Goal: Contribute content: Contribute content

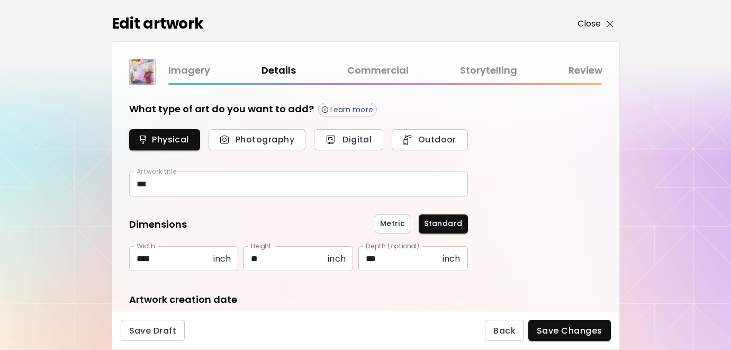
click at [589, 23] on p "Close" at bounding box center [590, 23] width 24 height 13
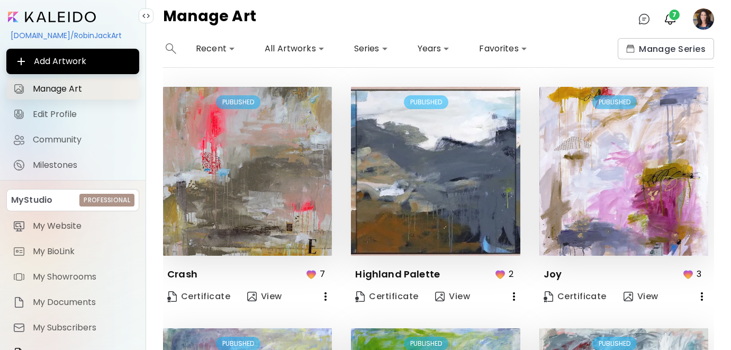
click at [57, 88] on span "Manage Art" at bounding box center [83, 89] width 100 height 11
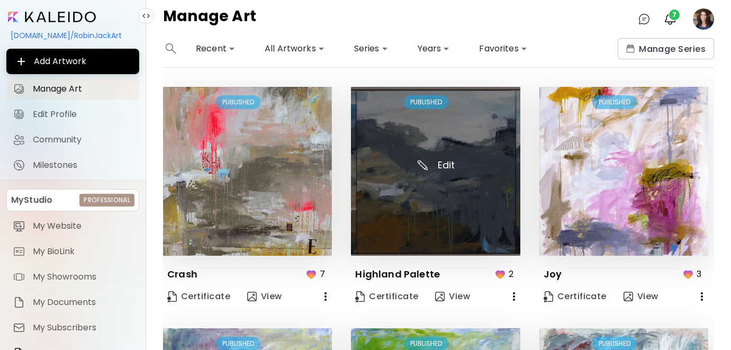
scroll to position [727, 0]
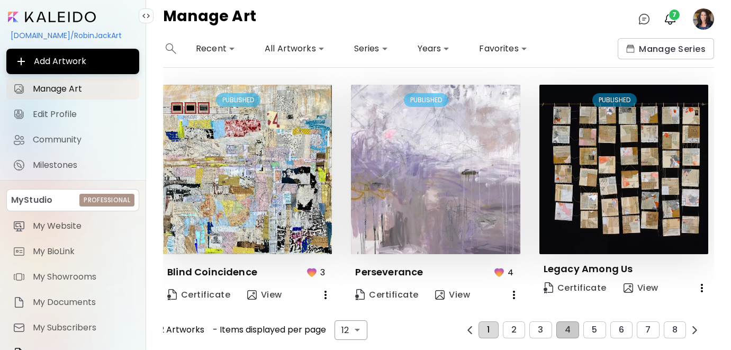
click at [490, 325] on span "1" at bounding box center [488, 330] width 3 height 10
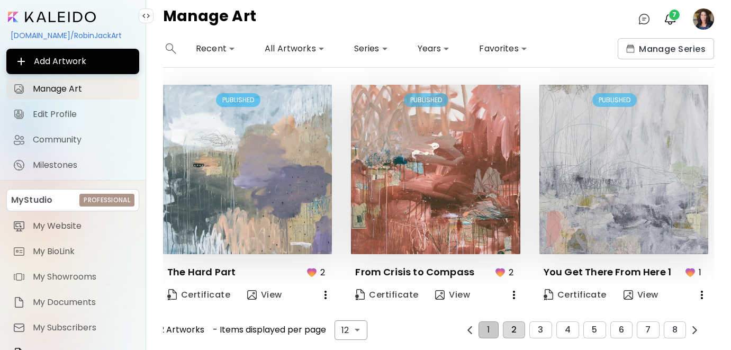
click at [517, 331] on span "2" at bounding box center [513, 330] width 5 height 10
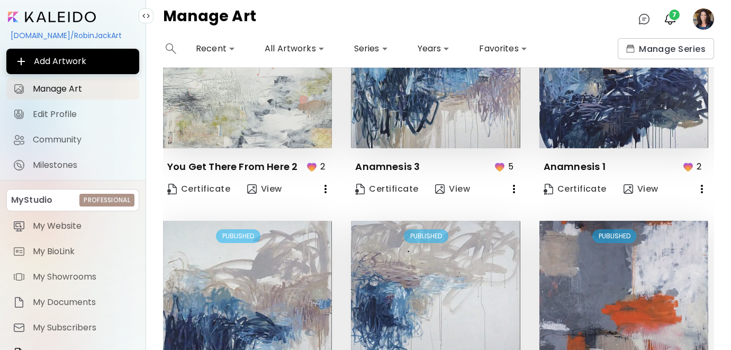
scroll to position [0, 0]
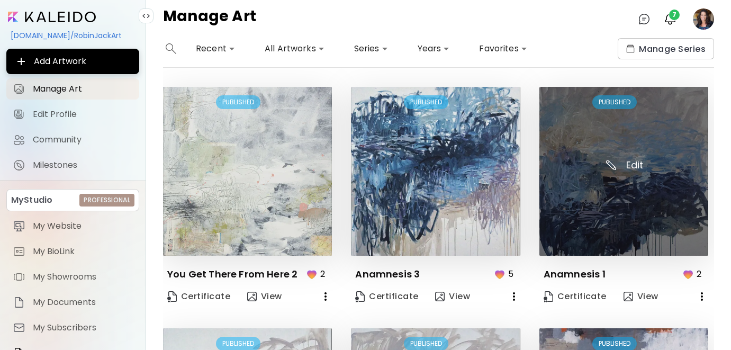
click at [615, 218] on img at bounding box center [624, 171] width 169 height 169
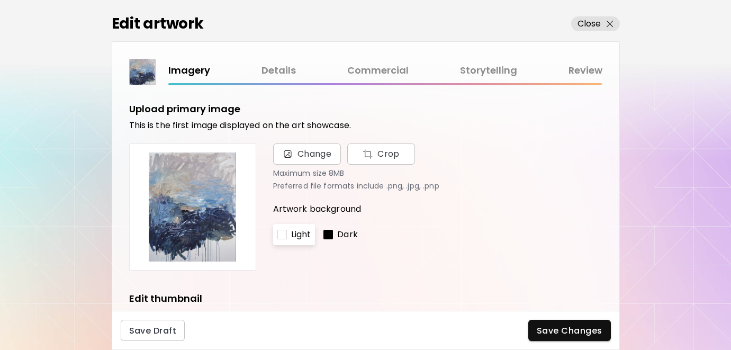
click at [472, 69] on link "Storytelling" at bounding box center [488, 70] width 57 height 15
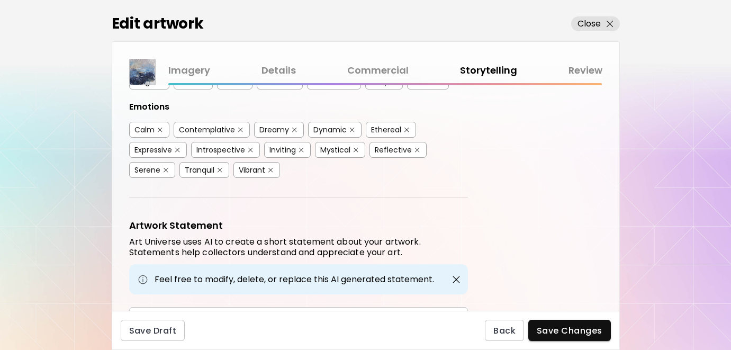
scroll to position [383, 0]
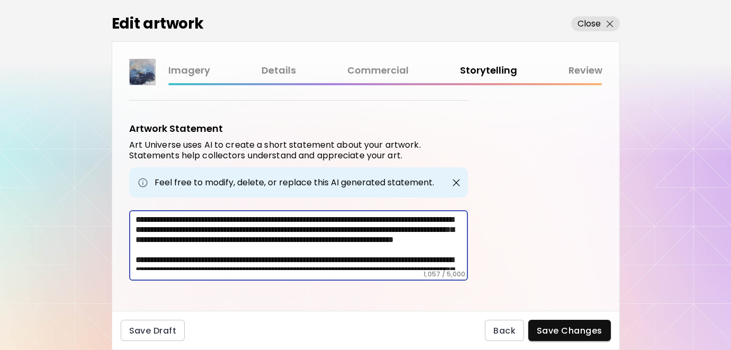
drag, startPoint x: 135, startPoint y: 217, endPoint x: 370, endPoint y: 256, distance: 237.8
click at [370, 256] on textarea at bounding box center [302, 242] width 333 height 56
click at [428, 254] on textarea at bounding box center [302, 242] width 333 height 56
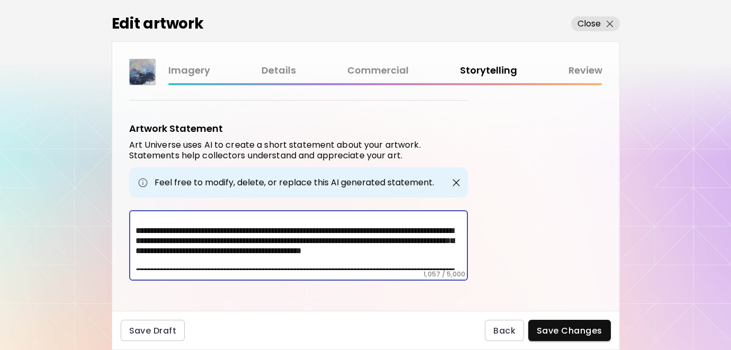
scroll to position [23, 0]
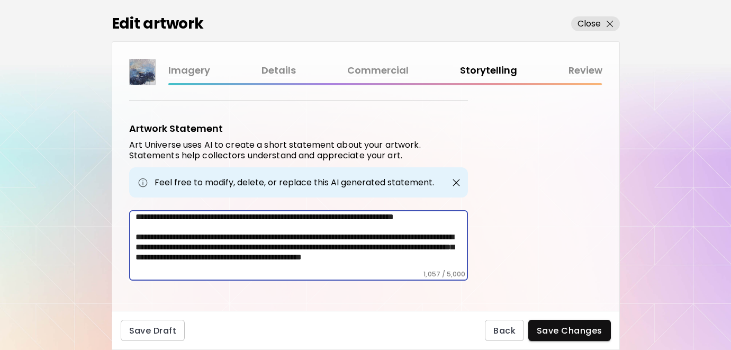
drag, startPoint x: 406, startPoint y: 257, endPoint x: 133, endPoint y: 243, distance: 273.0
click at [133, 243] on div "* ​" at bounding box center [298, 245] width 339 height 70
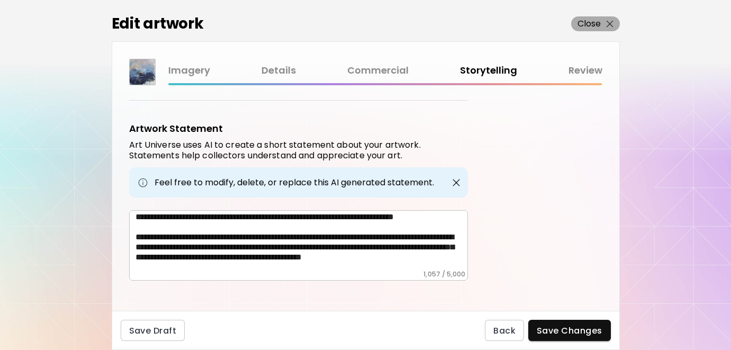
click at [587, 17] on p "Close" at bounding box center [590, 23] width 24 height 13
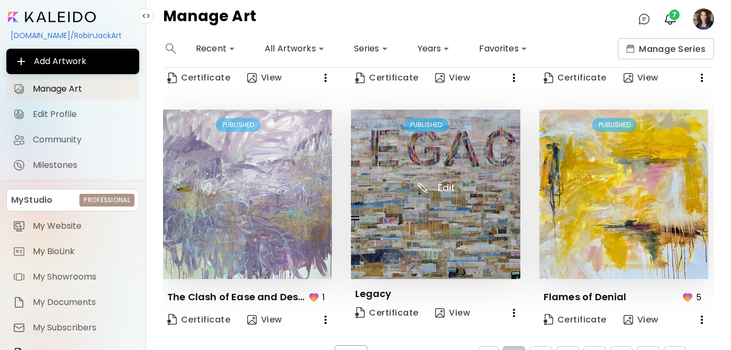
scroll to position [727, 0]
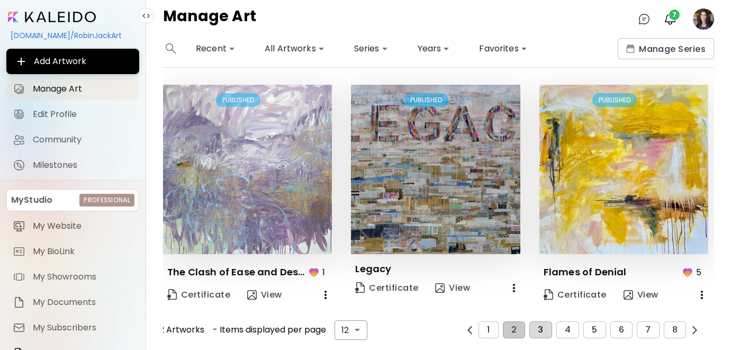
click at [542, 329] on span "3" at bounding box center [540, 330] width 5 height 10
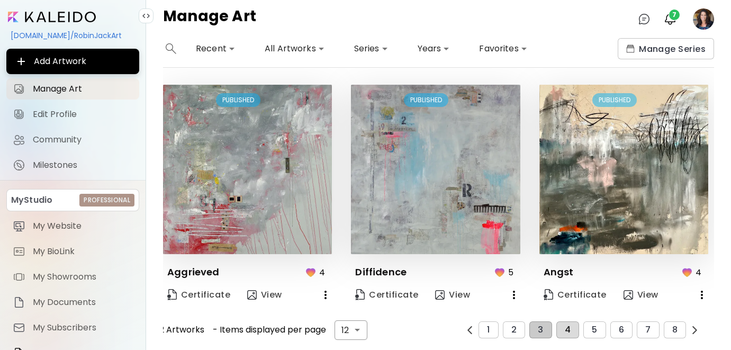
click at [568, 334] on button "4" at bounding box center [567, 329] width 23 height 17
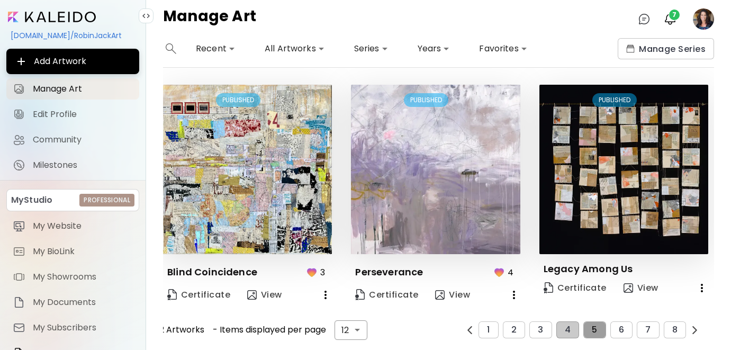
click at [592, 325] on span "5" at bounding box center [594, 330] width 5 height 10
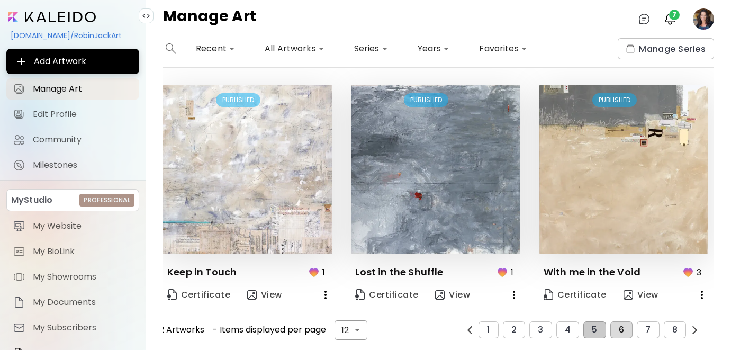
click at [624, 331] on button "6" at bounding box center [621, 329] width 22 height 17
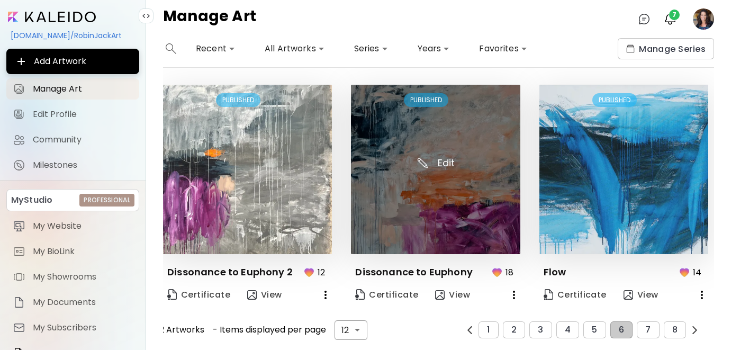
click at [449, 178] on img at bounding box center [435, 169] width 169 height 169
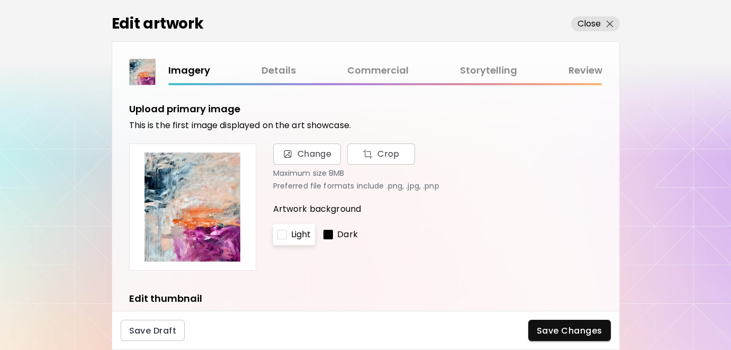
click at [488, 70] on link "Storytelling" at bounding box center [488, 70] width 57 height 15
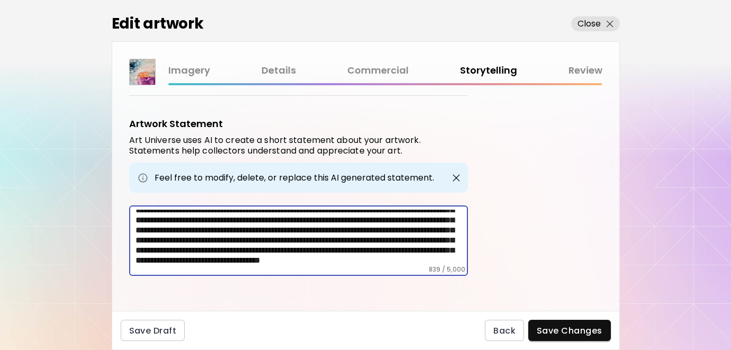
scroll to position [43, 0]
drag, startPoint x: 278, startPoint y: 216, endPoint x: 181, endPoint y: 238, distance: 100.4
click at [181, 238] on textarea "**********" at bounding box center [302, 238] width 333 height 56
click at [281, 70] on link "Details" at bounding box center [279, 70] width 34 height 15
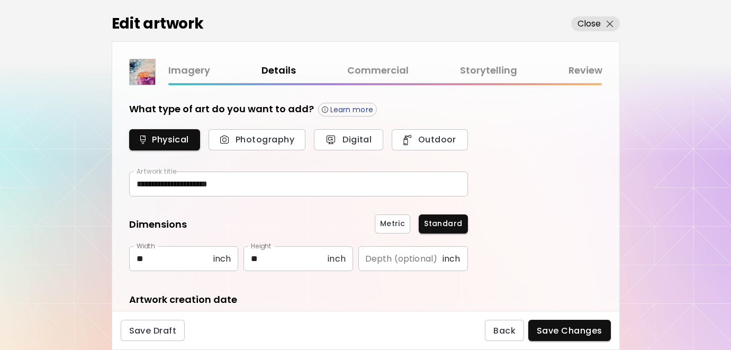
type input "**********"
click at [592, 19] on p "Close" at bounding box center [590, 23] width 24 height 13
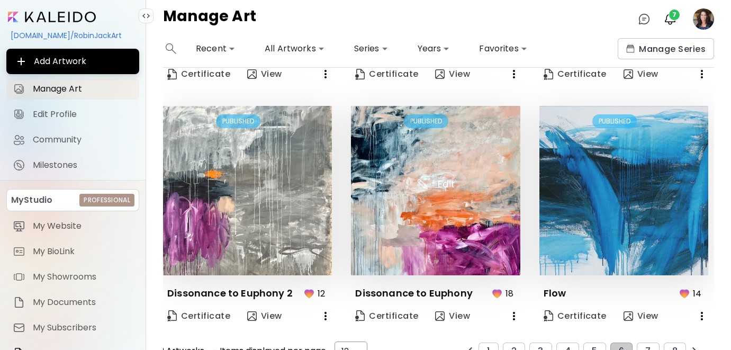
scroll to position [727, 0]
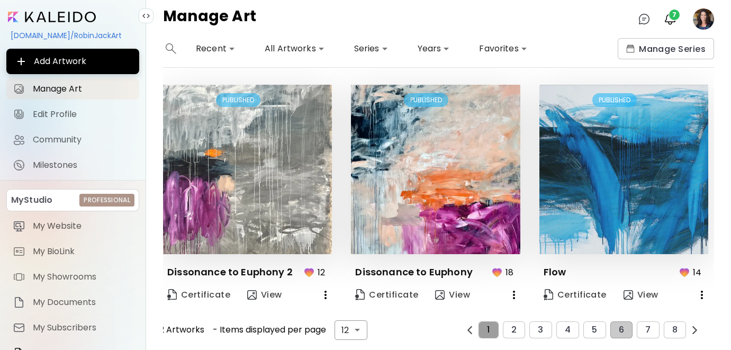
click at [488, 331] on span "1" at bounding box center [488, 330] width 3 height 10
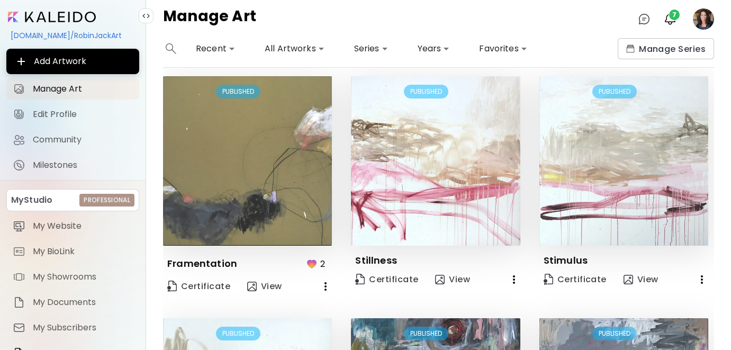
scroll to position [255, 0]
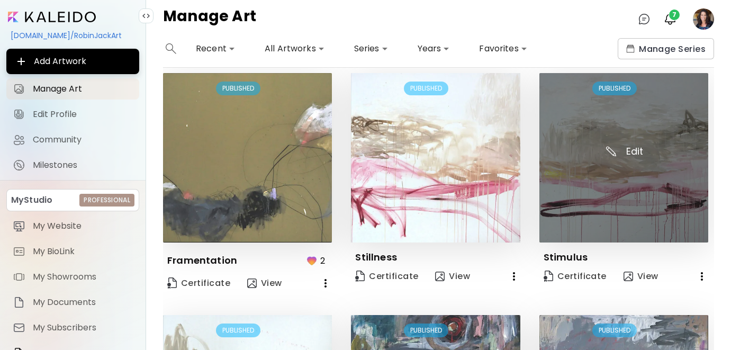
click at [593, 188] on img at bounding box center [624, 157] width 169 height 169
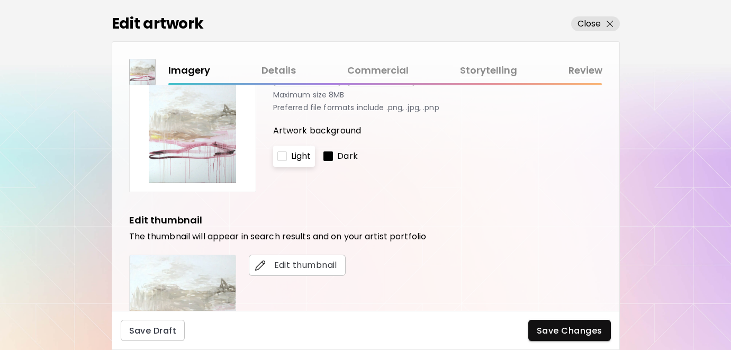
scroll to position [64, 0]
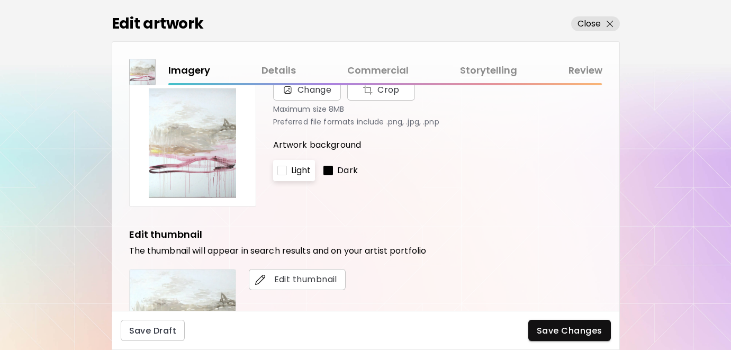
click at [285, 69] on link "Details" at bounding box center [279, 70] width 34 height 15
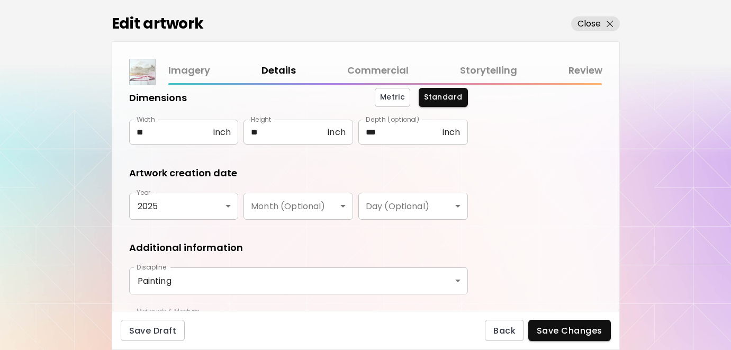
scroll to position [194, 0]
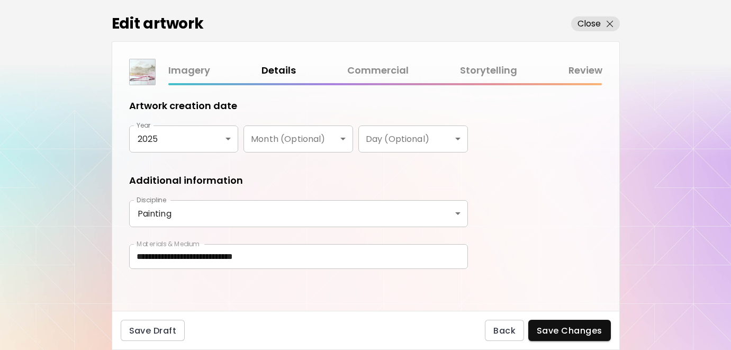
click at [489, 70] on link "Storytelling" at bounding box center [488, 70] width 57 height 15
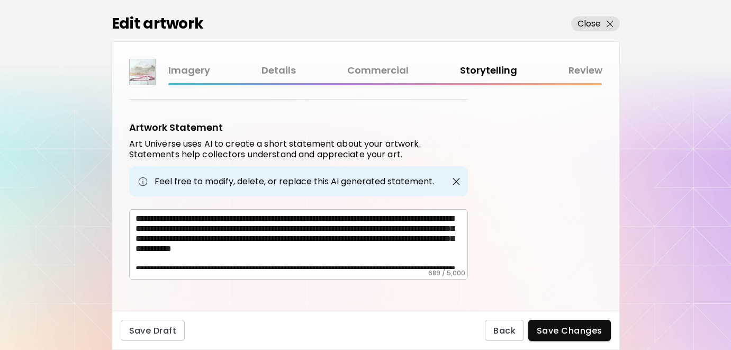
scroll to position [347, 0]
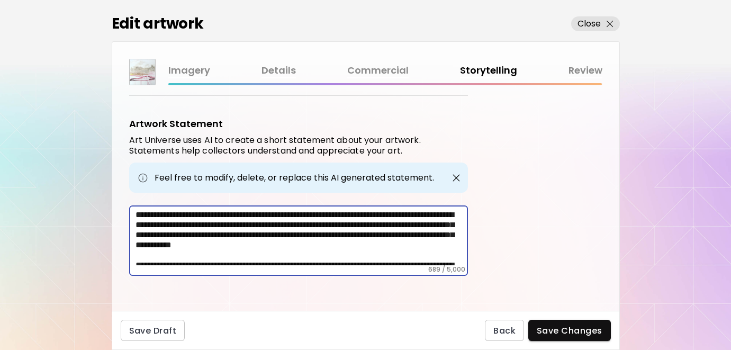
drag, startPoint x: 242, startPoint y: 221, endPoint x: 291, endPoint y: 235, distance: 50.5
click at [291, 235] on textarea "**********" at bounding box center [302, 238] width 333 height 56
click at [278, 251] on textarea "**********" at bounding box center [302, 238] width 333 height 56
drag, startPoint x: 243, startPoint y: 221, endPoint x: 284, endPoint y: 230, distance: 42.3
click at [284, 230] on textarea "**********" at bounding box center [302, 238] width 333 height 56
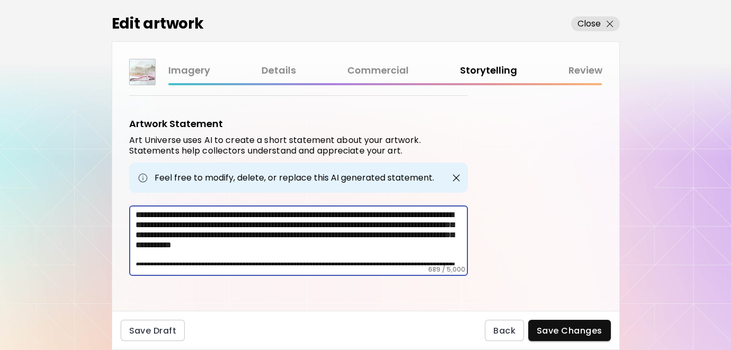
click at [277, 67] on link "Details" at bounding box center [279, 70] width 34 height 15
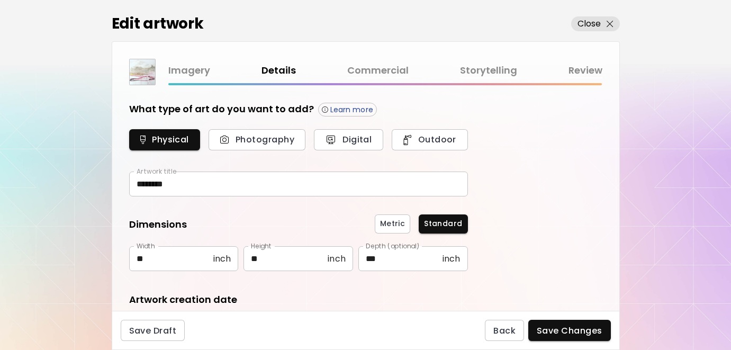
type input "********"
click at [592, 24] on p "Close" at bounding box center [590, 23] width 24 height 13
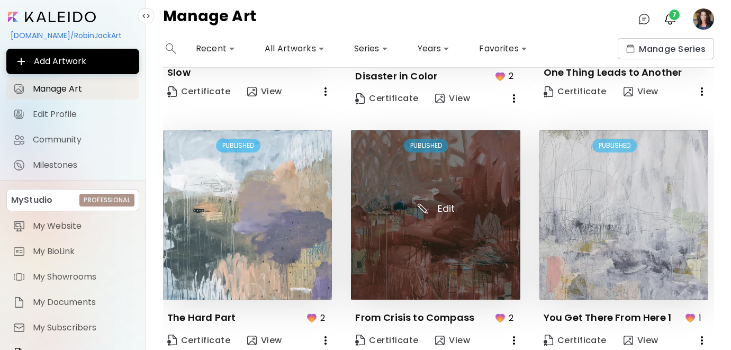
scroll to position [727, 0]
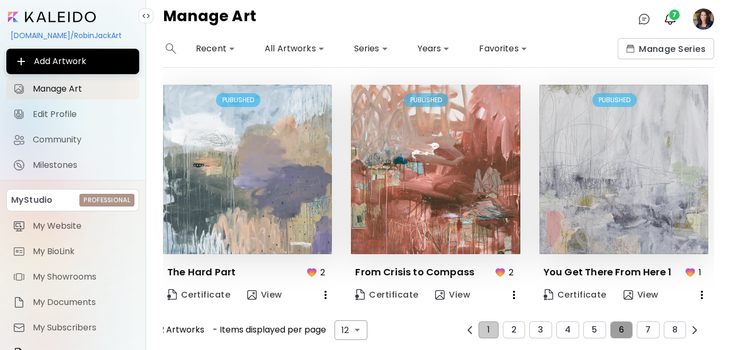
click at [628, 330] on button "6" at bounding box center [621, 329] width 22 height 17
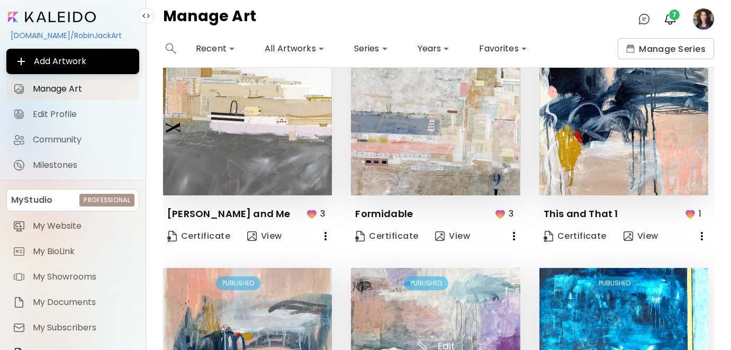
scroll to position [0, 0]
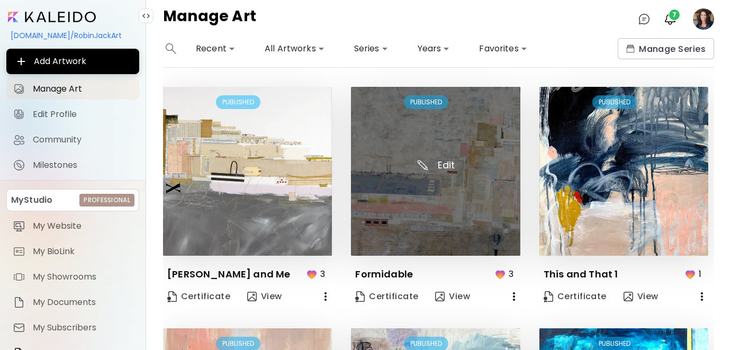
click at [438, 220] on img at bounding box center [435, 171] width 169 height 169
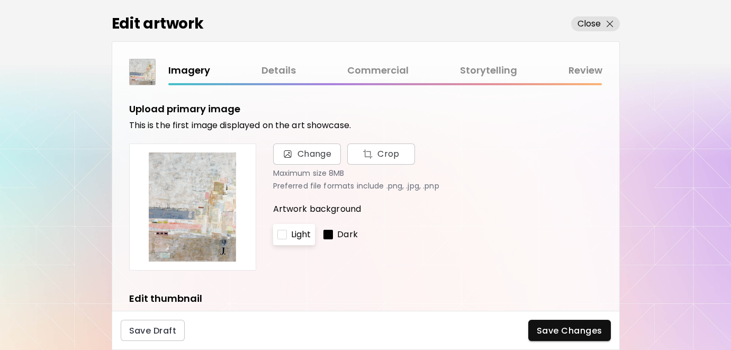
click at [501, 67] on link "Storytelling" at bounding box center [488, 70] width 57 height 15
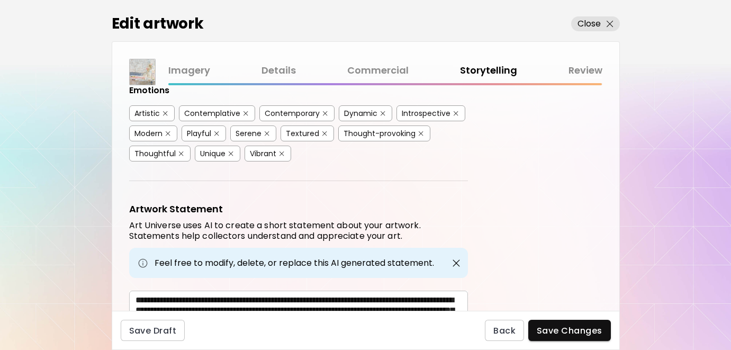
scroll to position [403, 0]
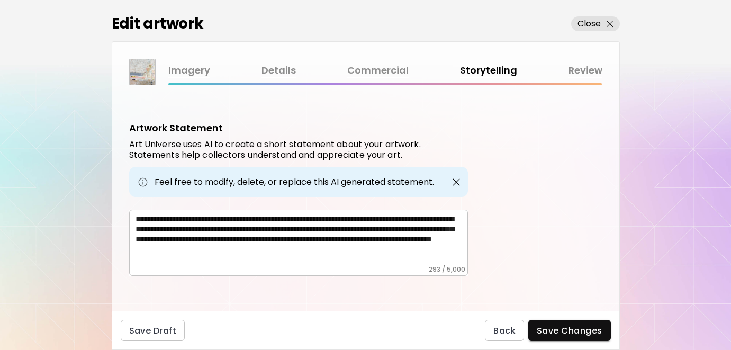
drag, startPoint x: 133, startPoint y: 212, endPoint x: 183, endPoint y: 253, distance: 64.3
click at [183, 252] on div "**********" at bounding box center [298, 243] width 339 height 66
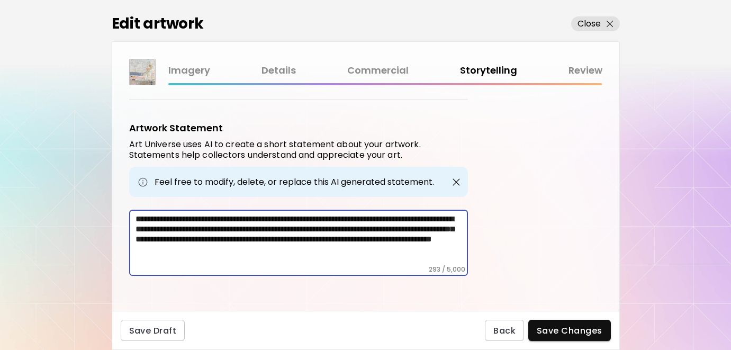
drag, startPoint x: 181, startPoint y: 257, endPoint x: 130, endPoint y: 213, distance: 67.5
click at [130, 213] on div "**********" at bounding box center [298, 243] width 339 height 66
click at [595, 23] on p "Close" at bounding box center [590, 23] width 24 height 13
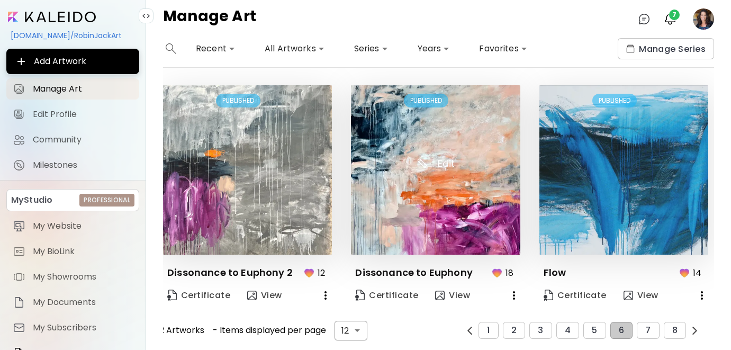
scroll to position [727, 0]
click at [648, 327] on span "7" at bounding box center [647, 330] width 5 height 10
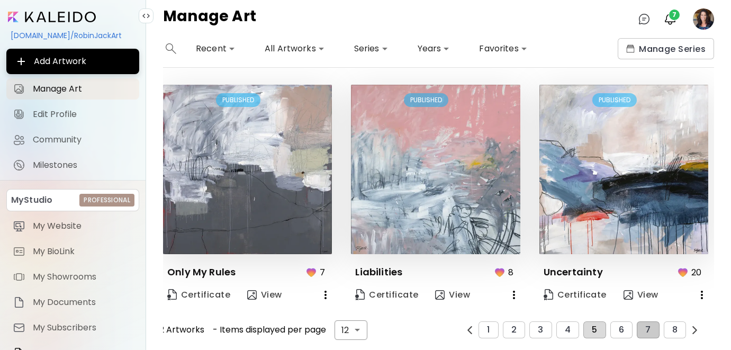
click at [590, 327] on button "5" at bounding box center [594, 329] width 22 height 17
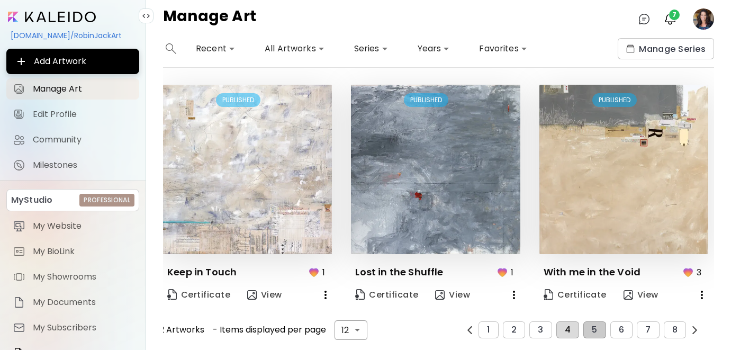
click at [562, 324] on button "4" at bounding box center [567, 329] width 23 height 17
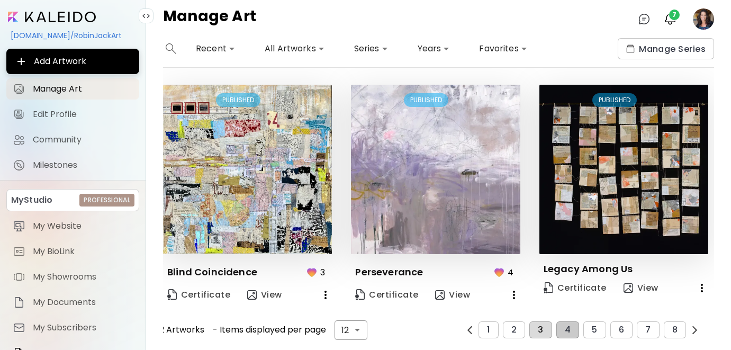
click at [542, 328] on span "3" at bounding box center [540, 330] width 5 height 10
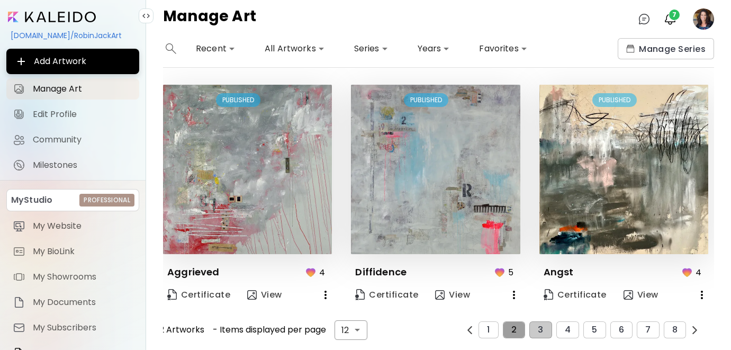
click at [518, 330] on button "2" at bounding box center [514, 329] width 22 height 17
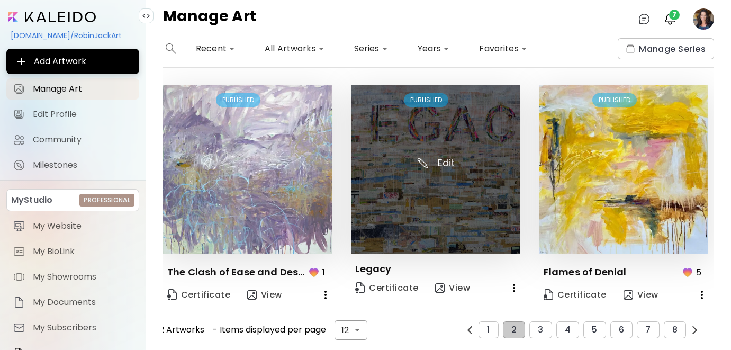
click at [441, 198] on img at bounding box center [435, 169] width 169 height 169
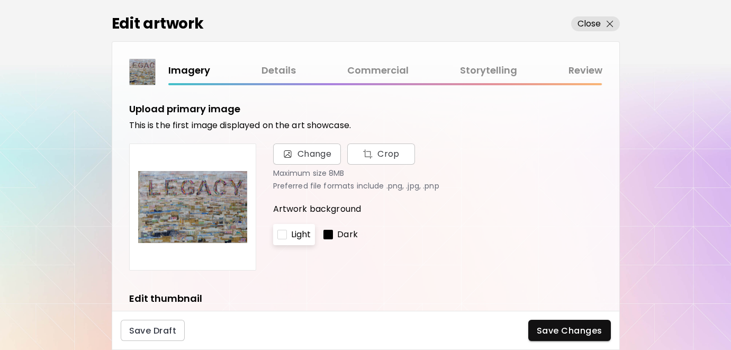
click at [284, 70] on link "Details" at bounding box center [279, 70] width 34 height 15
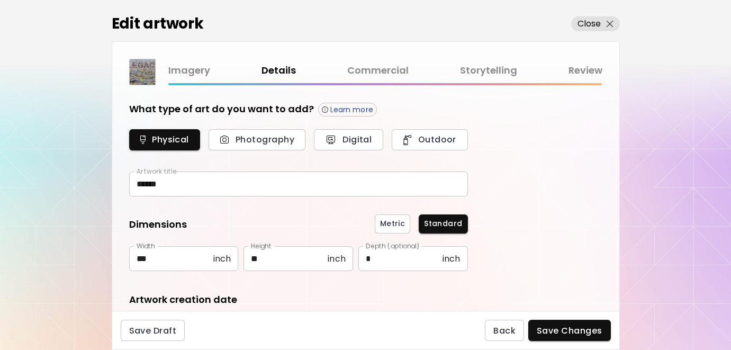
type input "**********"
click at [481, 70] on link "Storytelling" at bounding box center [488, 70] width 57 height 15
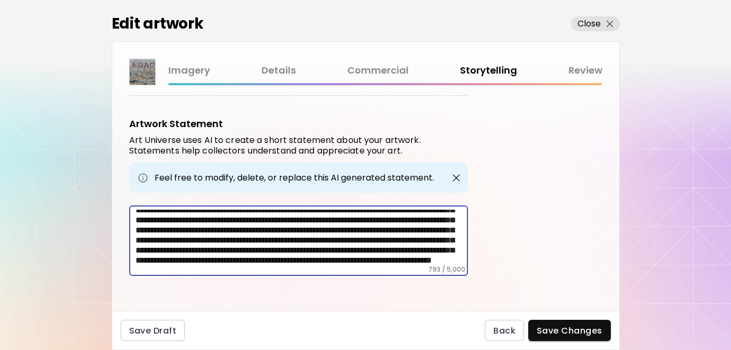
scroll to position [47, 0]
drag, startPoint x: 302, startPoint y: 222, endPoint x: 298, endPoint y: 227, distance: 6.8
click at [298, 227] on textarea "**********" at bounding box center [302, 238] width 333 height 56
drag, startPoint x: 256, startPoint y: 235, endPoint x: 260, endPoint y: 247, distance: 12.4
click at [260, 247] on textarea "**********" at bounding box center [302, 238] width 333 height 56
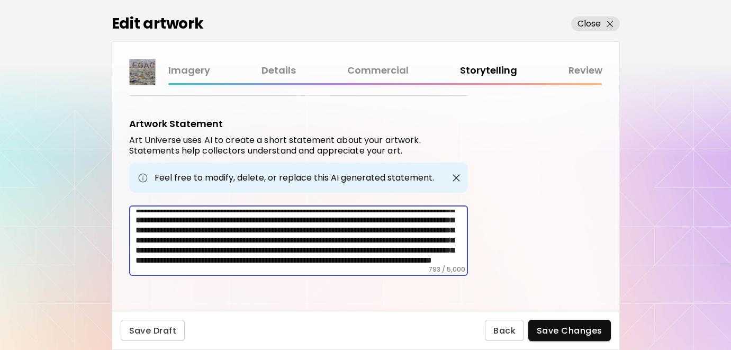
scroll to position [56, 0]
drag, startPoint x: 268, startPoint y: 244, endPoint x: 424, endPoint y: 268, distance: 157.0
click at [424, 268] on div "**********" at bounding box center [298, 240] width 339 height 70
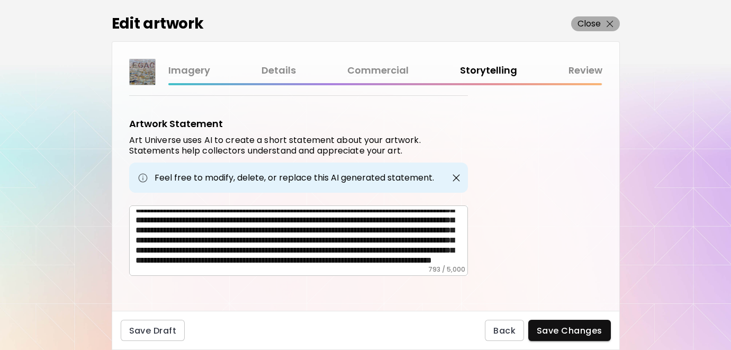
click at [586, 20] on p "Close" at bounding box center [590, 23] width 24 height 13
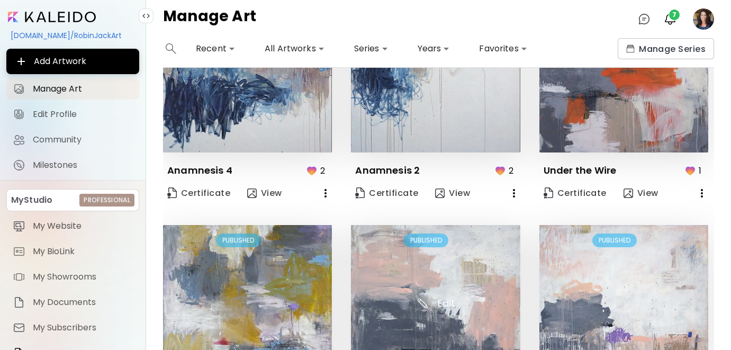
scroll to position [346, 0]
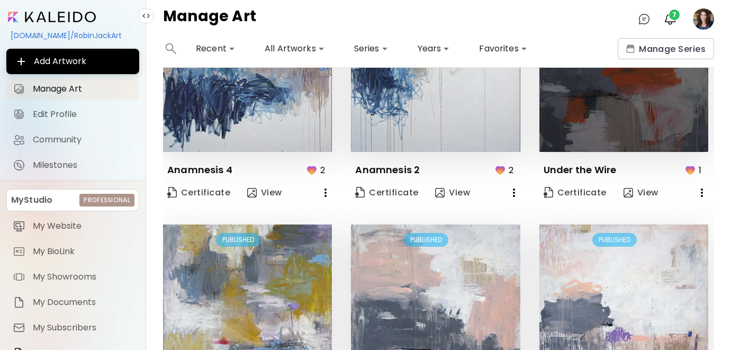
click at [619, 104] on img at bounding box center [624, 67] width 169 height 169
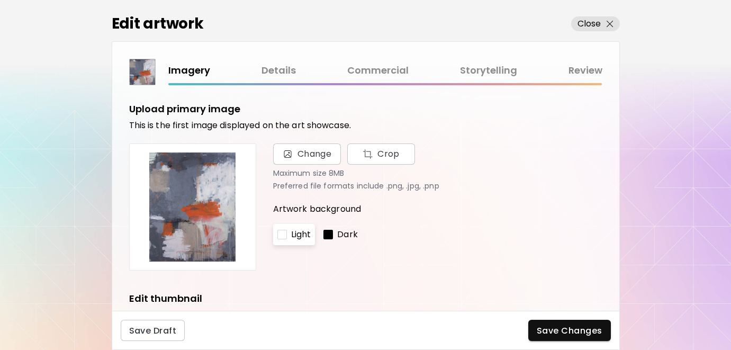
click at [484, 67] on link "Storytelling" at bounding box center [488, 70] width 57 height 15
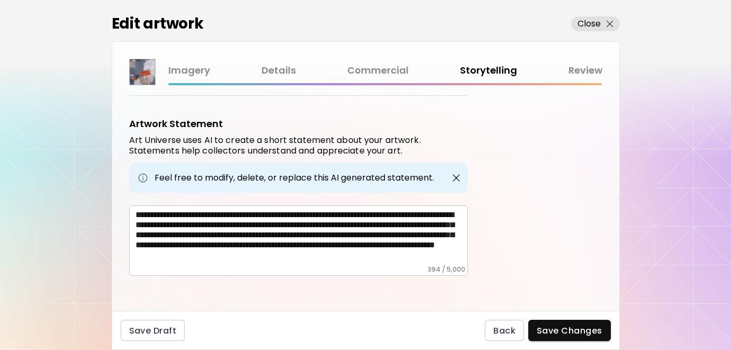
scroll to position [5, 0]
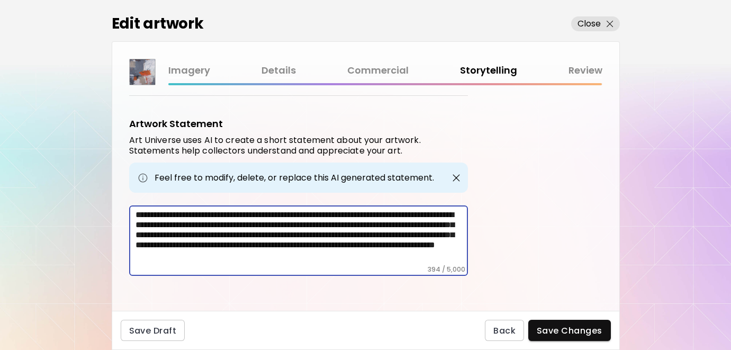
drag, startPoint x: 363, startPoint y: 226, endPoint x: 279, endPoint y: 247, distance: 86.8
click at [279, 247] on textarea "**********" at bounding box center [302, 238] width 333 height 56
click at [587, 19] on p "Close" at bounding box center [590, 23] width 24 height 13
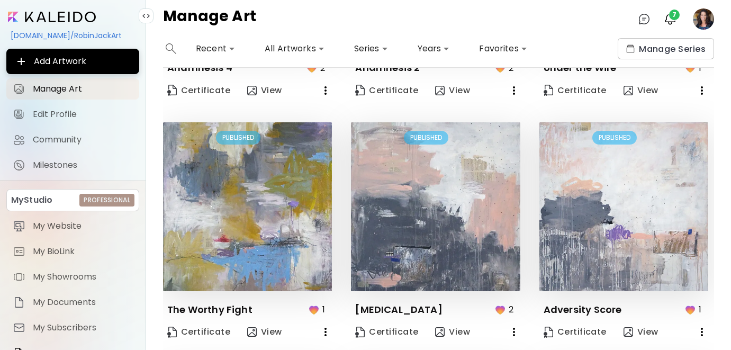
scroll to position [727, 0]
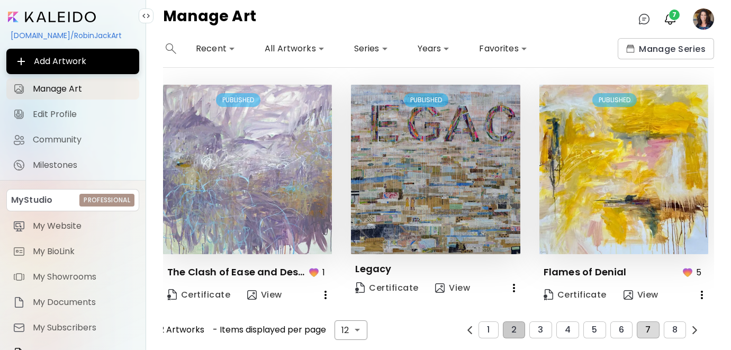
click at [655, 328] on button "7" at bounding box center [648, 329] width 22 height 17
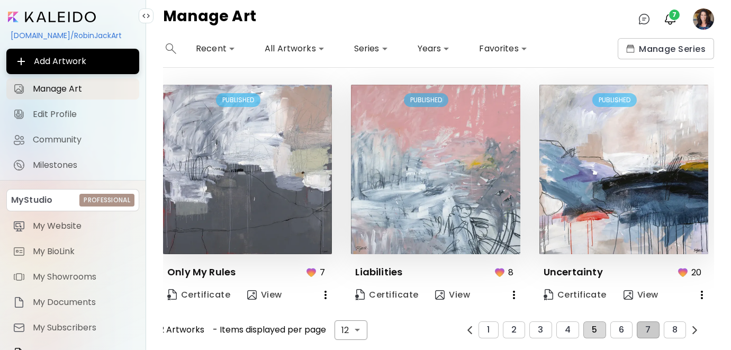
click at [598, 330] on button "5" at bounding box center [594, 329] width 22 height 17
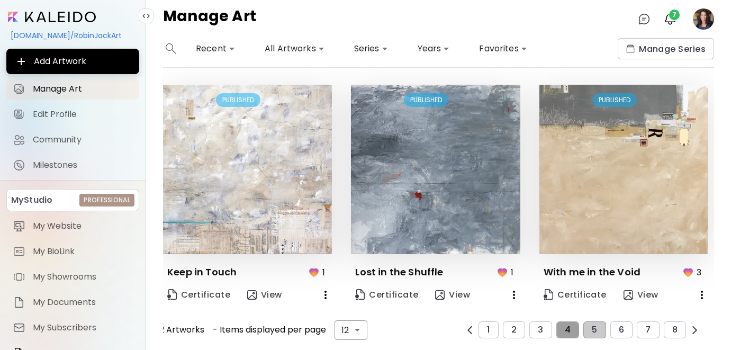
click at [569, 332] on span "4" at bounding box center [568, 330] width 6 height 10
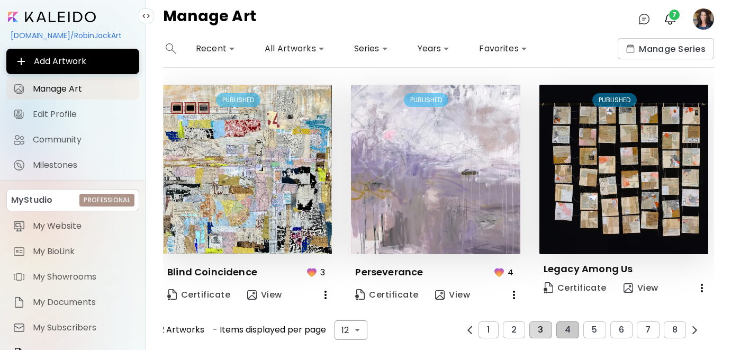
click at [541, 328] on span "3" at bounding box center [540, 330] width 5 height 10
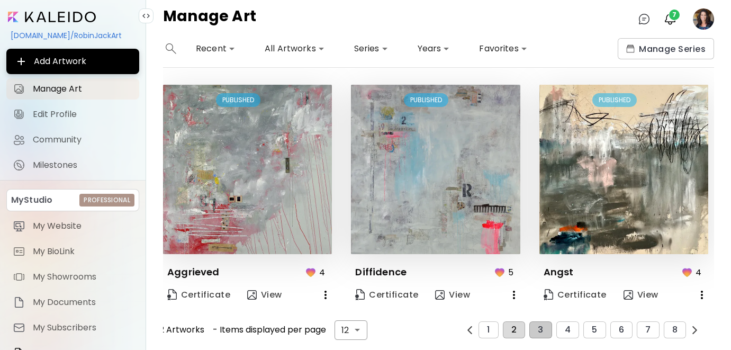
click at [519, 328] on button "2" at bounding box center [514, 329] width 22 height 17
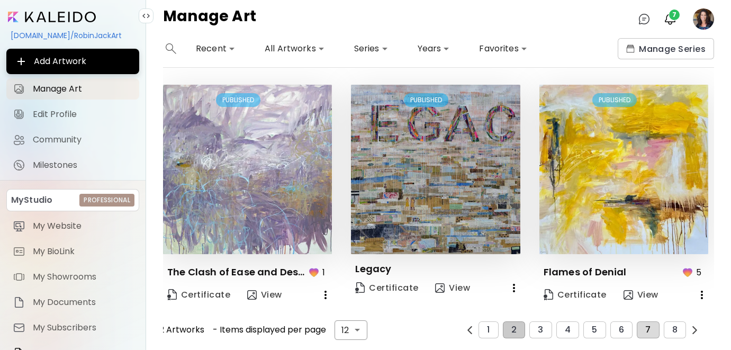
click at [646, 329] on span "7" at bounding box center [647, 330] width 5 height 10
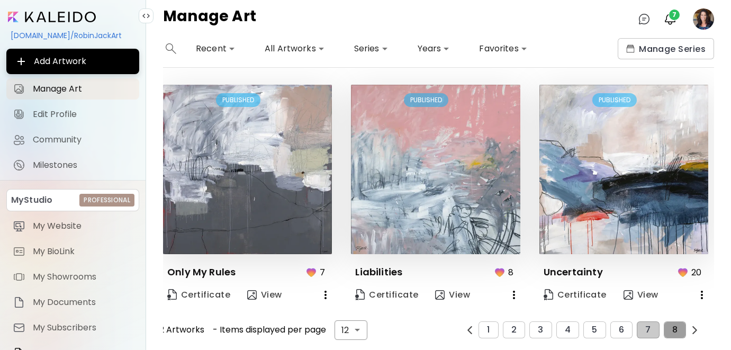
click at [672, 330] on span "8" at bounding box center [674, 330] width 5 height 10
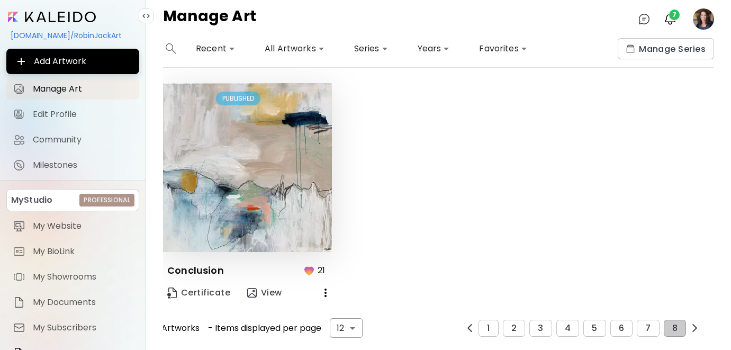
scroll to position [0, 0]
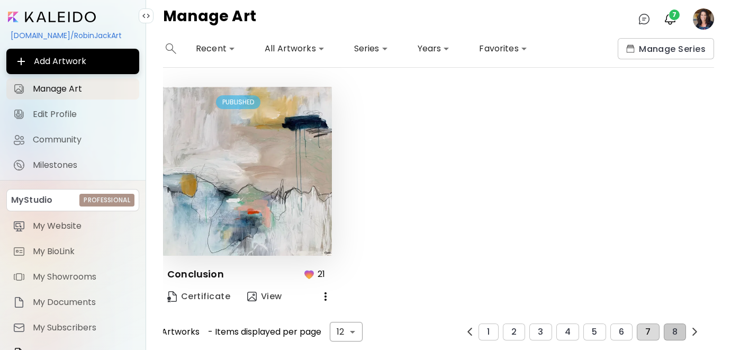
click at [650, 334] on span "7" at bounding box center [647, 332] width 5 height 10
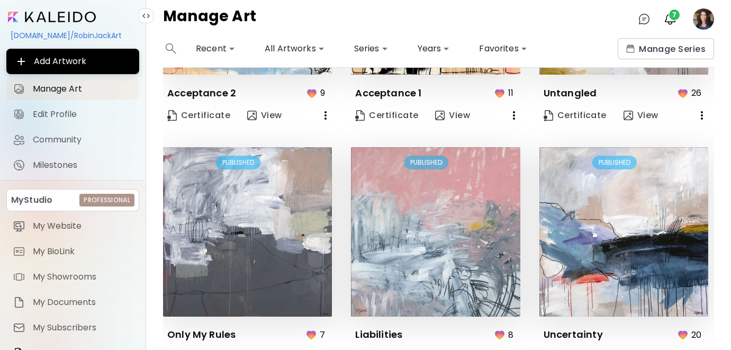
scroll to position [727, 0]
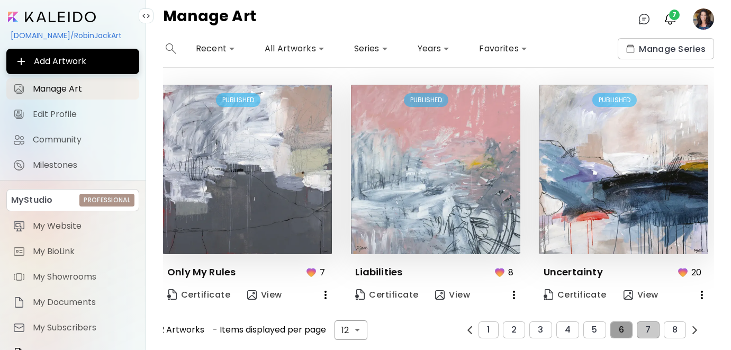
click at [623, 329] on span "6" at bounding box center [621, 330] width 5 height 10
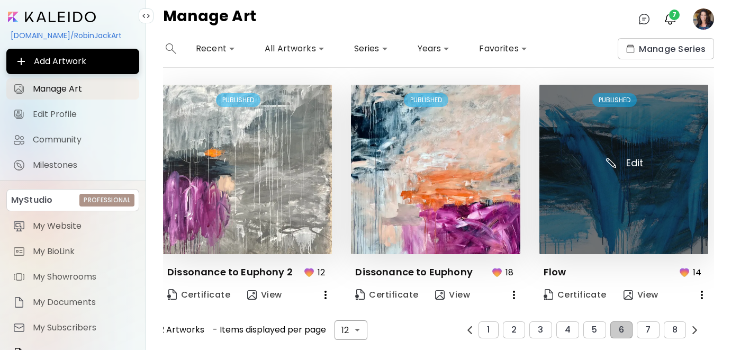
click at [586, 220] on img at bounding box center [624, 169] width 169 height 169
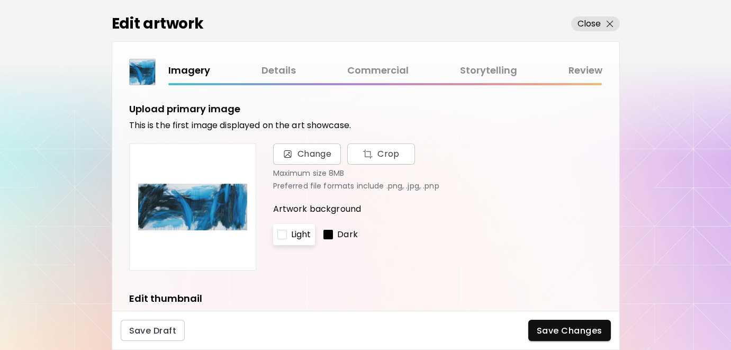
click at [277, 65] on link "Details" at bounding box center [279, 70] width 34 height 15
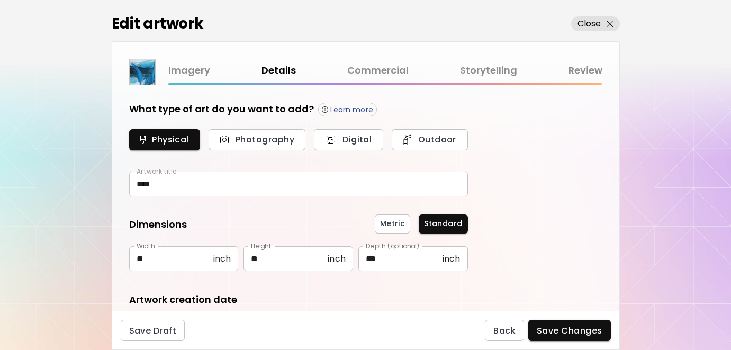
click at [474, 72] on link "Storytelling" at bounding box center [488, 70] width 57 height 15
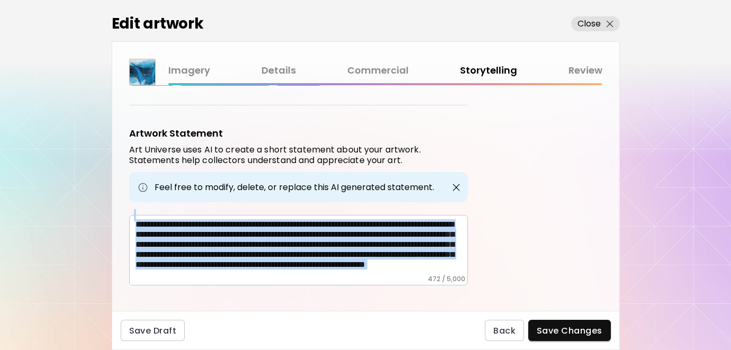
scroll to position [388, 0]
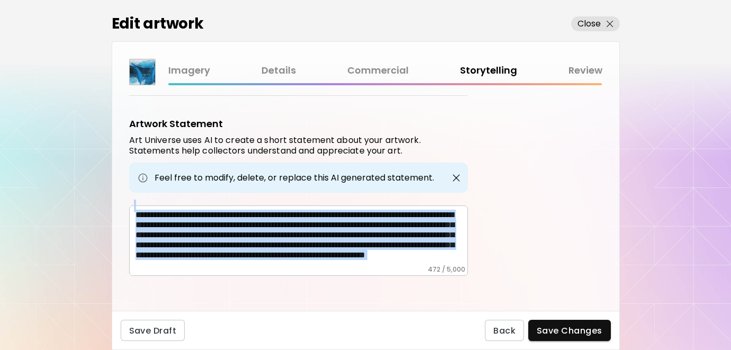
drag, startPoint x: 134, startPoint y: 230, endPoint x: 342, endPoint y: 307, distance: 221.3
click at [342, 307] on div "Artwork Tags Art Universe uses artificial intelligence (AI) to generate a list …" at bounding box center [365, 198] width 507 height 226
copy div "**********"
click at [591, 16] on button "Close" at bounding box center [595, 23] width 49 height 15
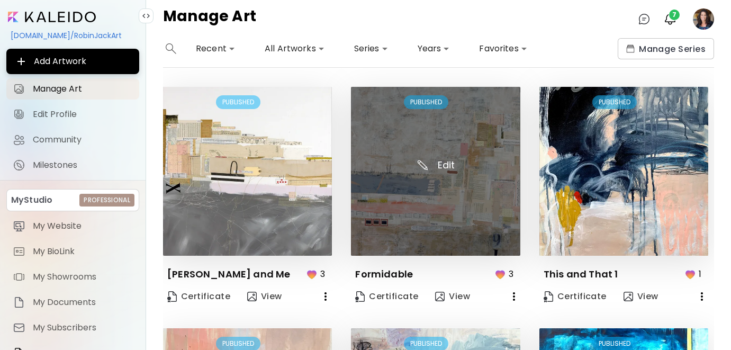
scroll to position [727, 0]
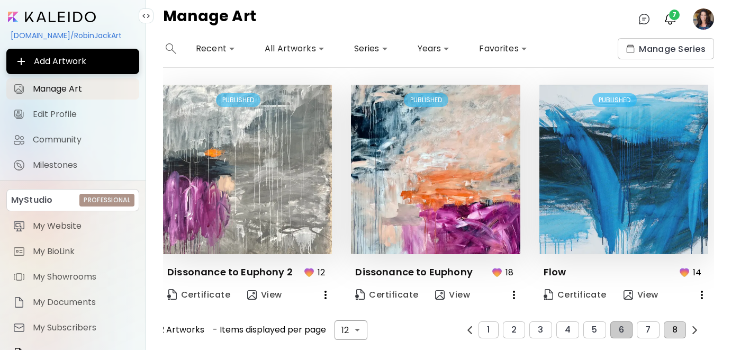
click at [674, 328] on span "8" at bounding box center [674, 330] width 5 height 10
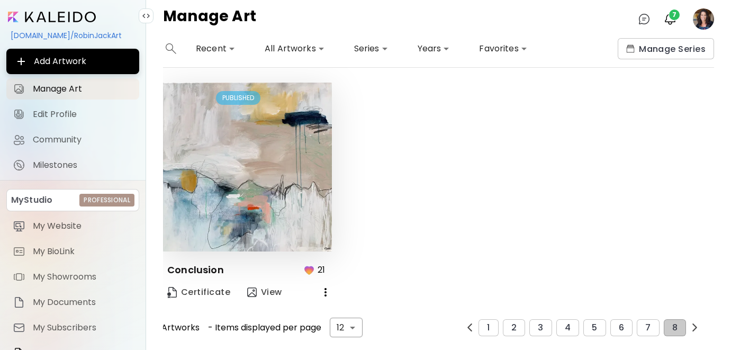
scroll to position [4, 0]
click at [653, 326] on button "7" at bounding box center [648, 328] width 22 height 17
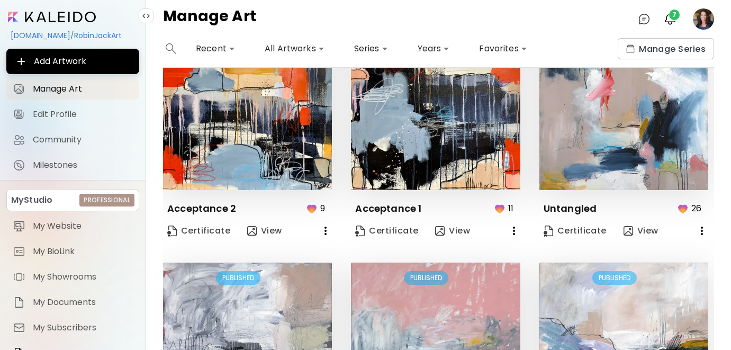
scroll to position [727, 0]
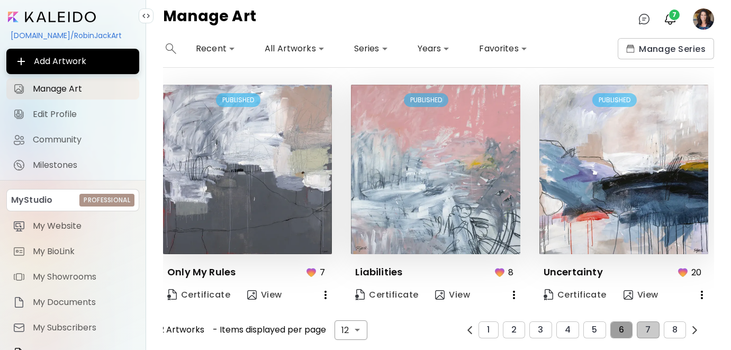
click at [623, 328] on span "6" at bounding box center [621, 330] width 5 height 10
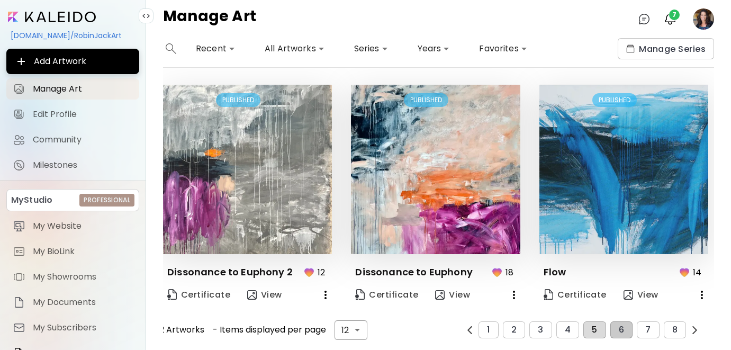
click at [592, 328] on span "5" at bounding box center [594, 330] width 5 height 10
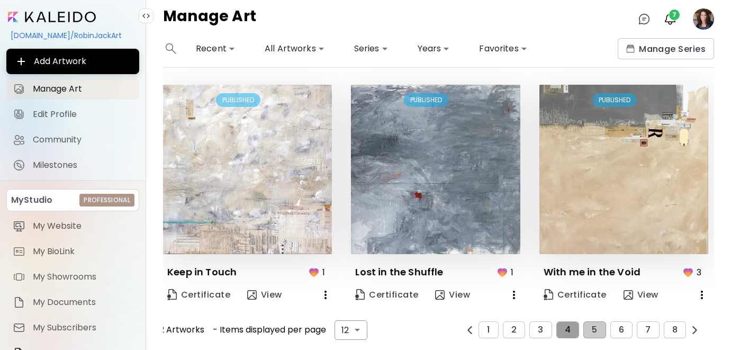
click at [575, 329] on button "4" at bounding box center [567, 329] width 23 height 17
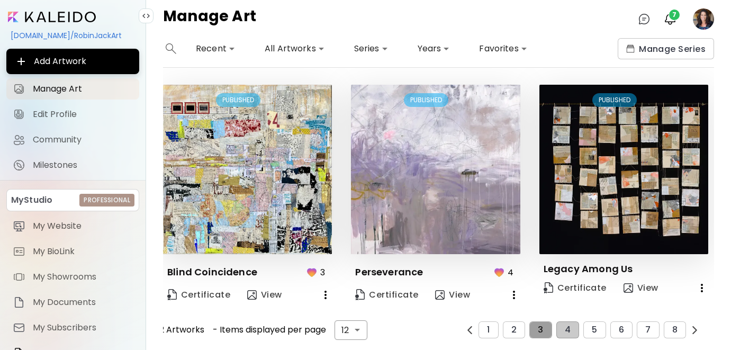
click at [538, 327] on button "3" at bounding box center [540, 329] width 22 height 17
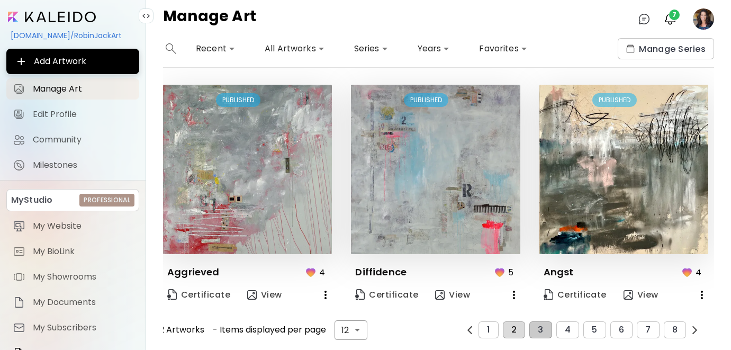
click at [518, 334] on button "2" at bounding box center [514, 329] width 22 height 17
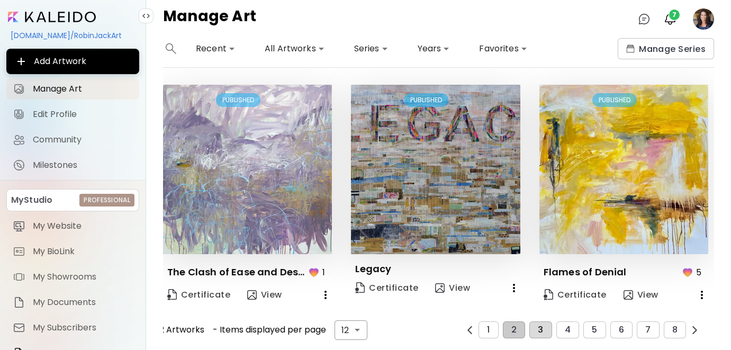
click at [543, 331] on span "3" at bounding box center [540, 330] width 5 height 10
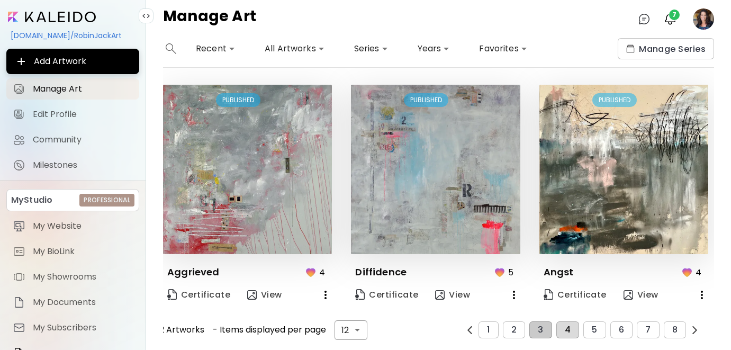
click at [569, 328] on span "4" at bounding box center [568, 330] width 6 height 10
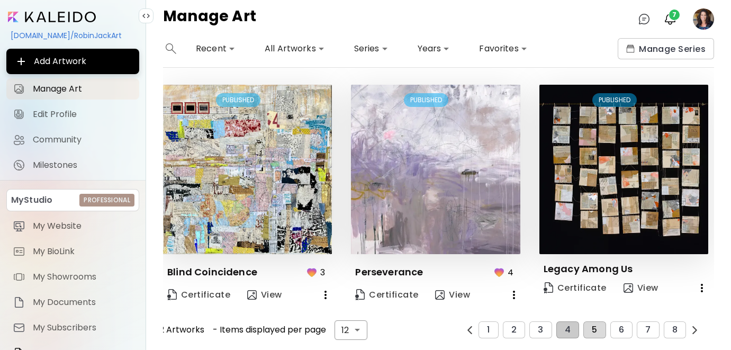
click at [597, 329] on span "5" at bounding box center [594, 330] width 5 height 10
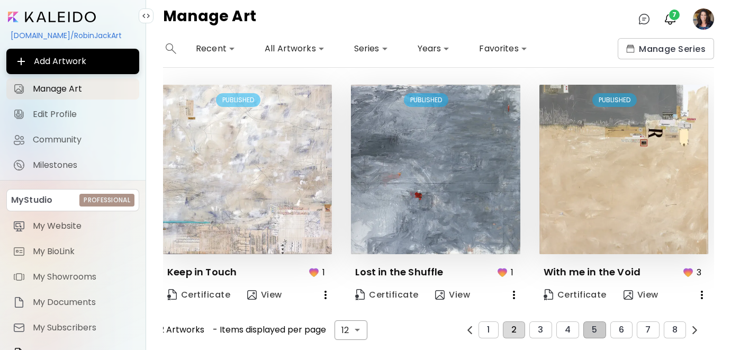
click at [513, 329] on span "2" at bounding box center [513, 330] width 5 height 10
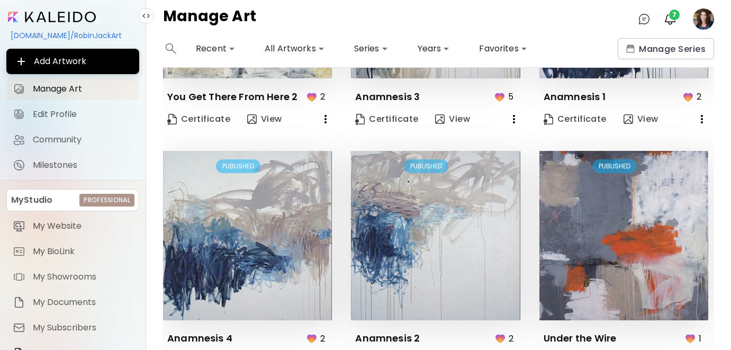
scroll to position [0, 0]
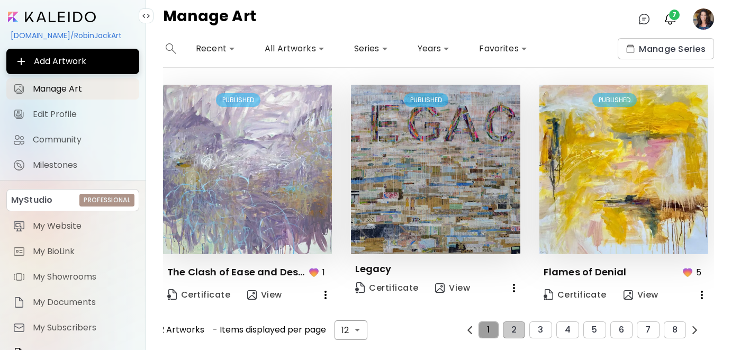
click at [488, 330] on span "1" at bounding box center [488, 330] width 3 height 10
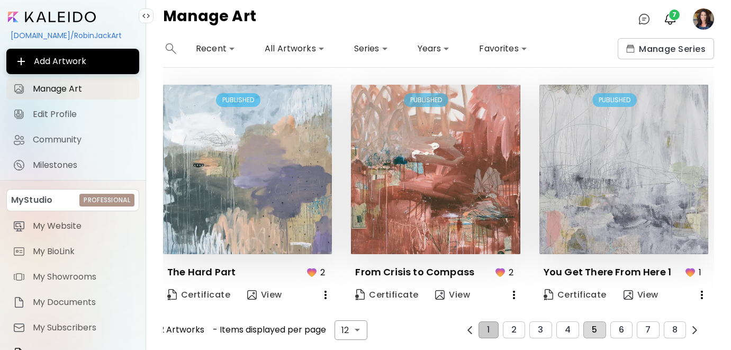
click at [598, 331] on button "5" at bounding box center [594, 329] width 22 height 17
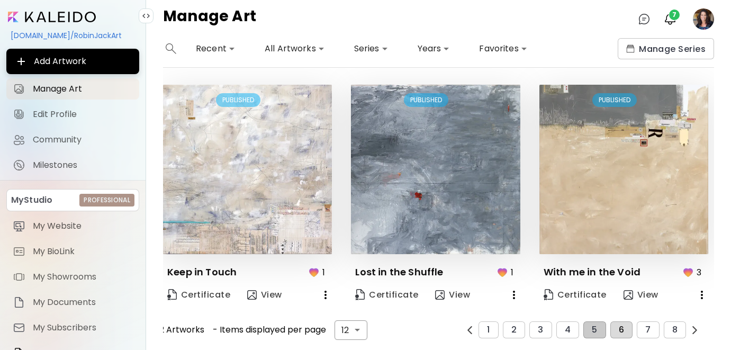
click at [622, 327] on span "6" at bounding box center [621, 330] width 5 height 10
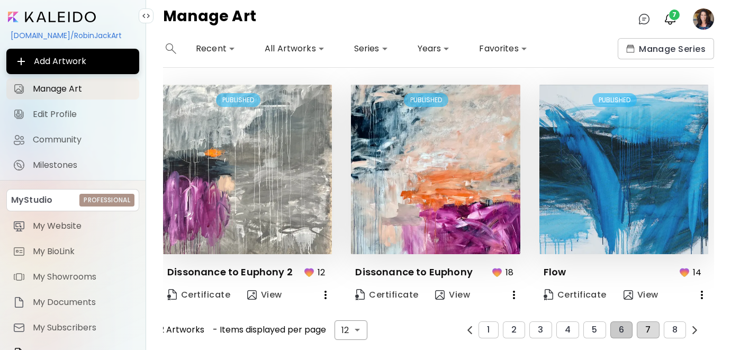
click at [646, 327] on span "7" at bounding box center [647, 330] width 5 height 10
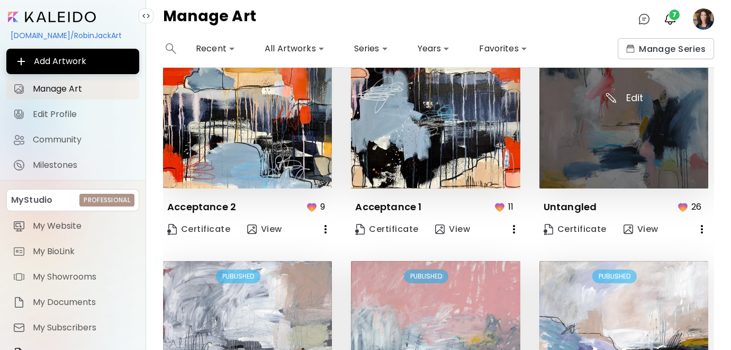
click at [583, 142] on img at bounding box center [624, 104] width 169 height 169
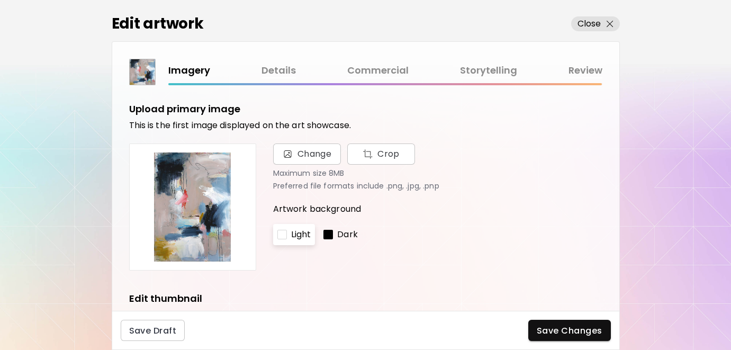
click at [478, 70] on link "Storytelling" at bounding box center [488, 70] width 57 height 15
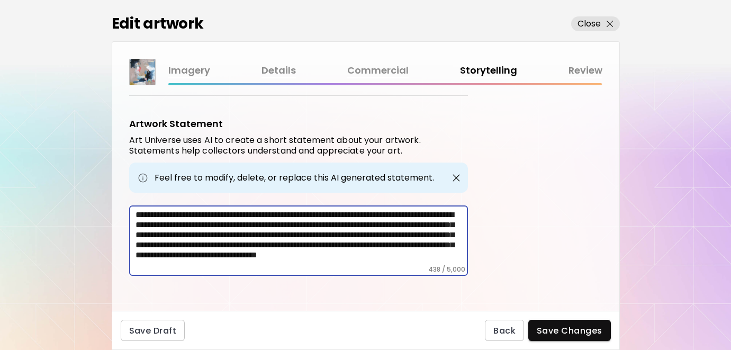
drag, startPoint x: 445, startPoint y: 257, endPoint x: 114, endPoint y: 174, distance: 341.8
click at [114, 174] on div "Artwork Tags Art Universe uses artificial intelligence (AI) to generate a list …" at bounding box center [365, 198] width 507 height 226
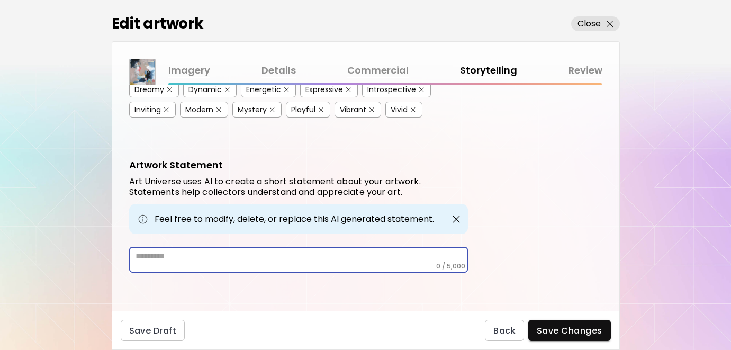
scroll to position [323, 0]
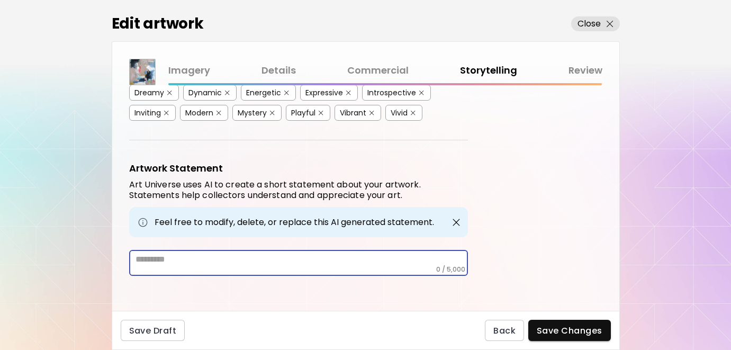
paste textarea "**********"
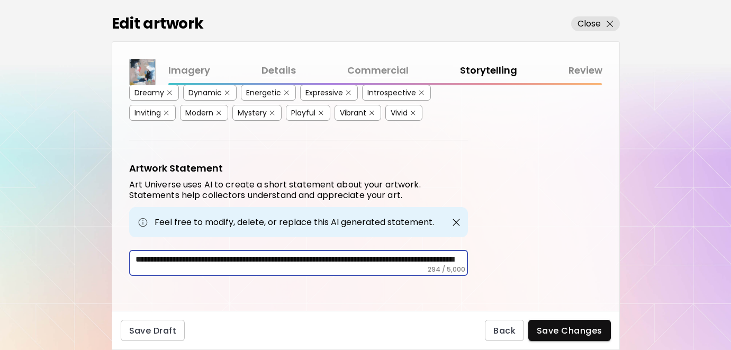
scroll to position [353, 0]
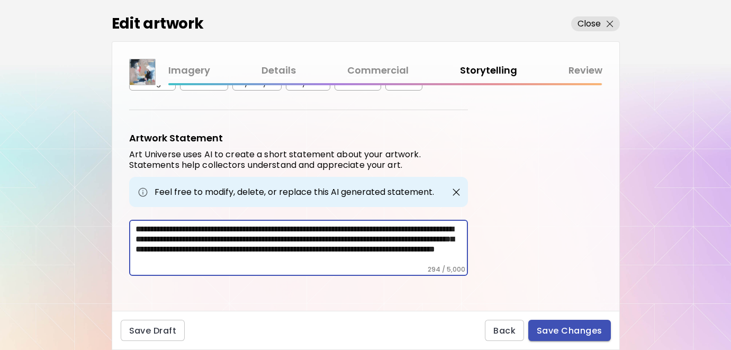
type textarea "**********"
click at [546, 331] on span "Save Changes" at bounding box center [570, 330] width 66 height 11
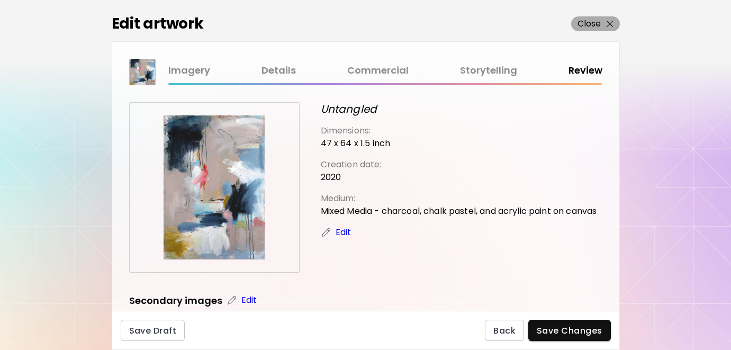
click at [594, 25] on p "Close" at bounding box center [590, 23] width 24 height 13
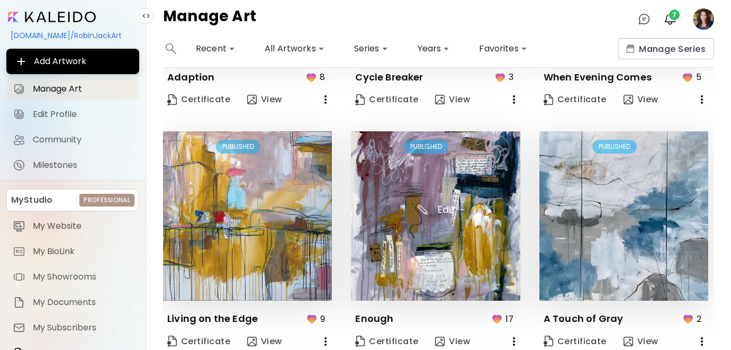
scroll to position [197, 0]
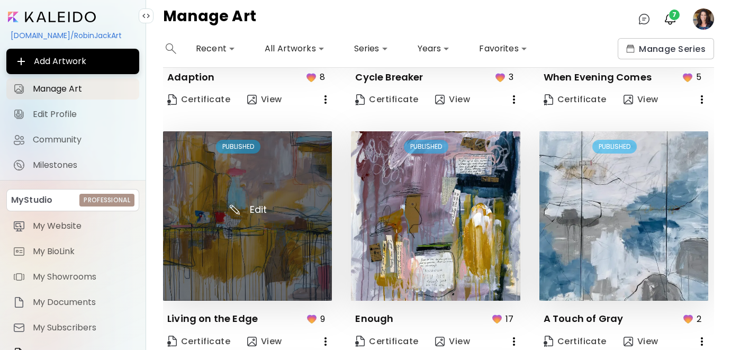
click at [265, 246] on img at bounding box center [247, 215] width 169 height 169
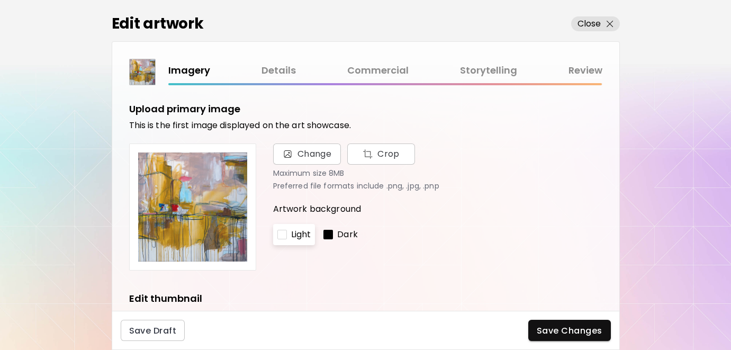
click at [375, 69] on link "Commercial" at bounding box center [377, 70] width 61 height 15
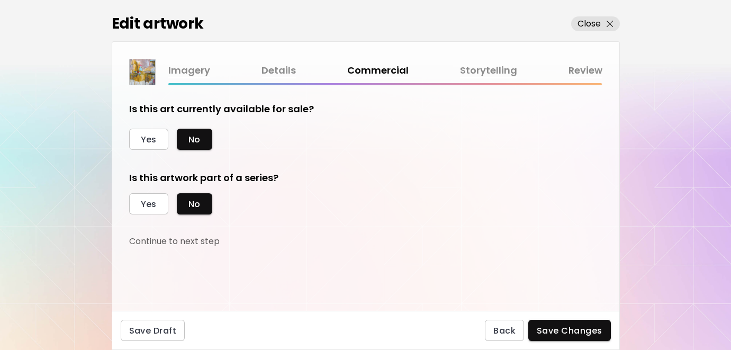
scroll to position [17, 0]
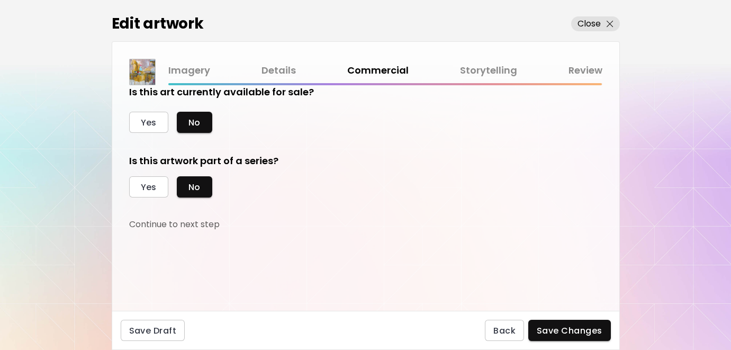
click at [279, 67] on link "Details" at bounding box center [279, 70] width 34 height 15
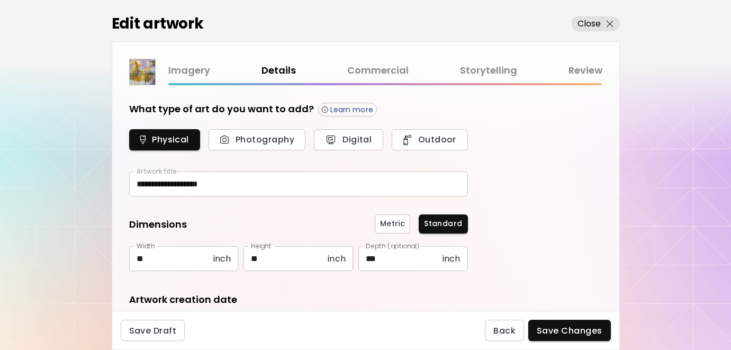
click at [487, 70] on link "Storytelling" at bounding box center [488, 70] width 57 height 15
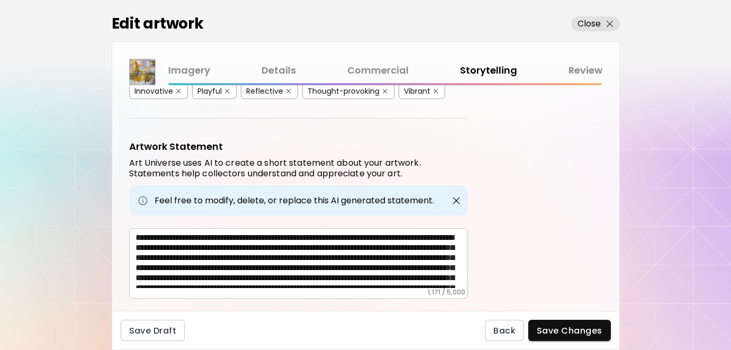
scroll to position [300, 0]
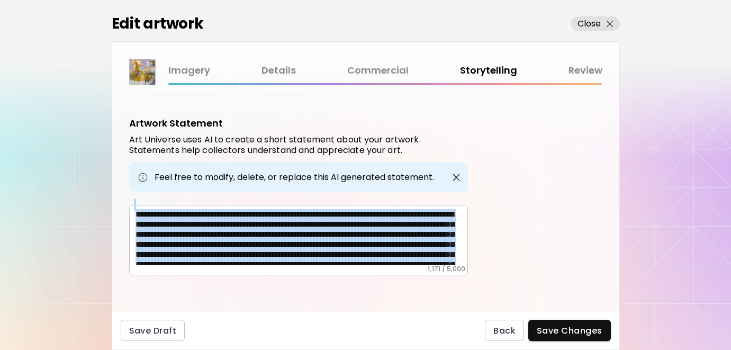
drag, startPoint x: 134, startPoint y: 210, endPoint x: 377, endPoint y: 292, distance: 255.8
click at [377, 292] on div "Artwork Tags Art Universe uses artificial intelligence (AI) to generate a list …" at bounding box center [365, 198] width 507 height 226
copy div "**********"
click at [268, 245] on textarea at bounding box center [302, 237] width 333 height 56
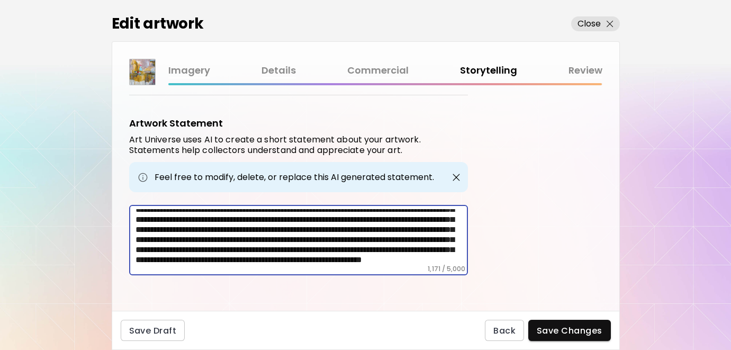
scroll to position [0, 0]
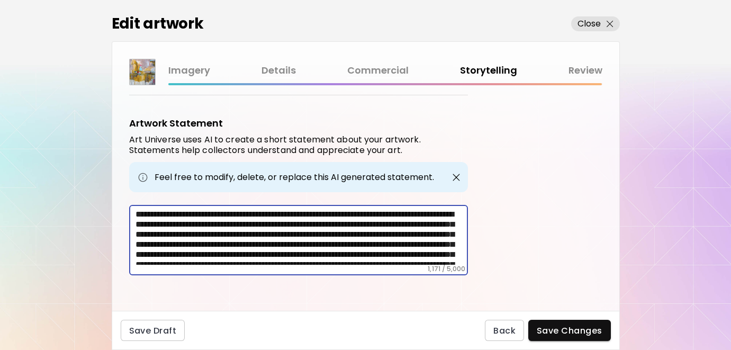
drag, startPoint x: 211, startPoint y: 256, endPoint x: 129, endPoint y: 136, distance: 145.4
click at [129, 136] on div "Artwork Statement Art Universe uses AI to create a short statement about your a…" at bounding box center [298, 195] width 339 height 159
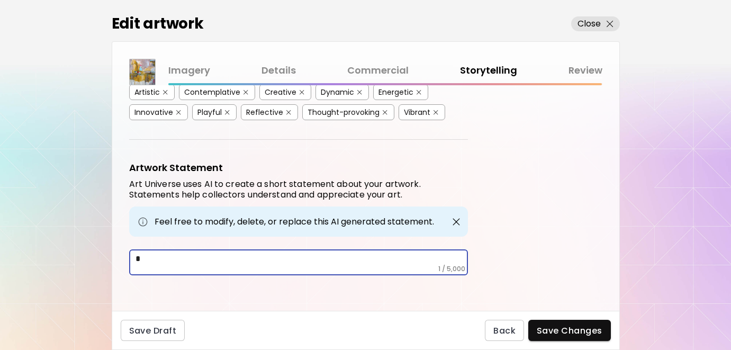
paste textarea "**********"
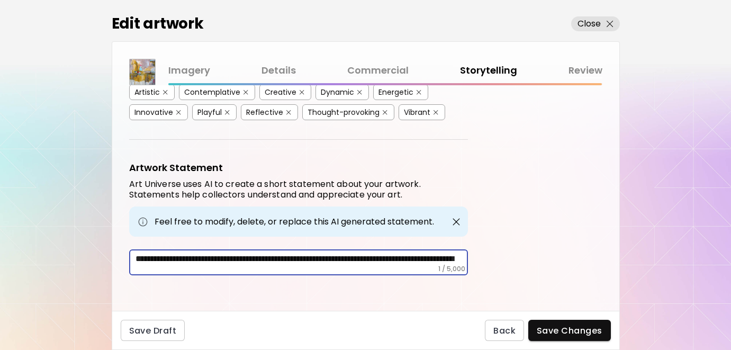
scroll to position [295, 0]
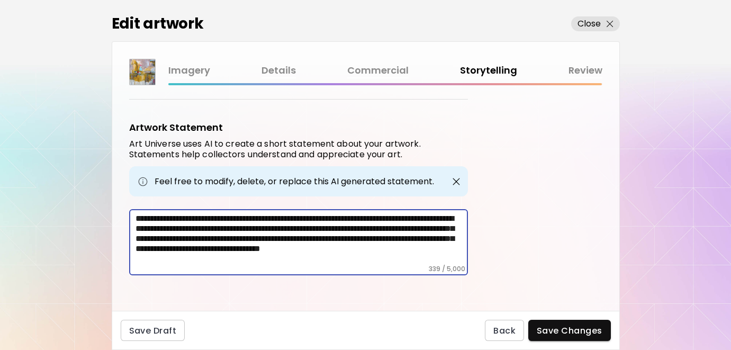
drag, startPoint x: 136, startPoint y: 219, endPoint x: 312, endPoint y: 237, distance: 177.2
click at [312, 237] on textarea "**********" at bounding box center [302, 238] width 333 height 51
type textarea "**********"
click at [590, 23] on p "Close" at bounding box center [590, 23] width 24 height 13
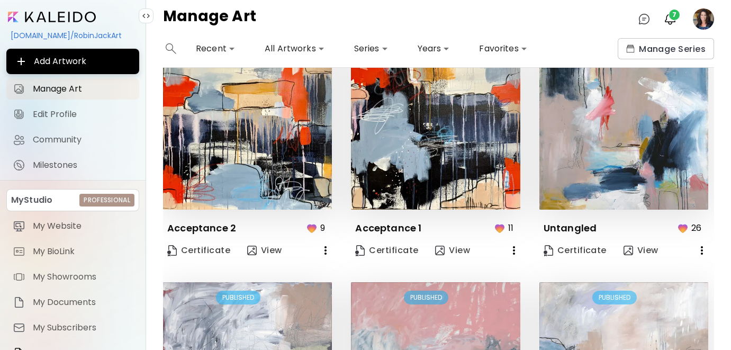
scroll to position [727, 0]
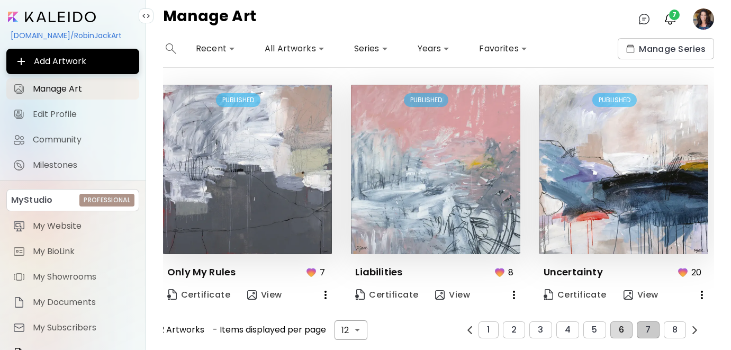
click at [623, 327] on span "6" at bounding box center [621, 330] width 5 height 10
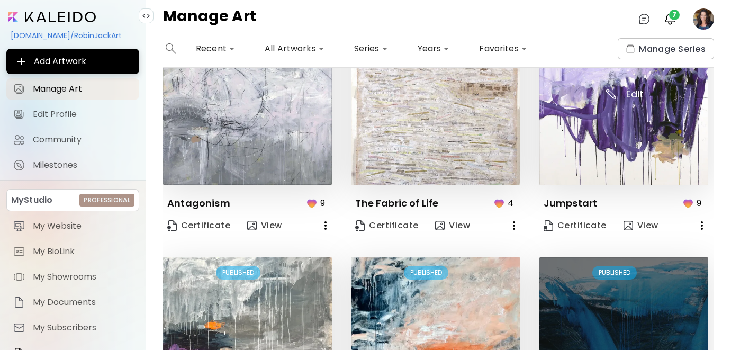
scroll to position [552, 0]
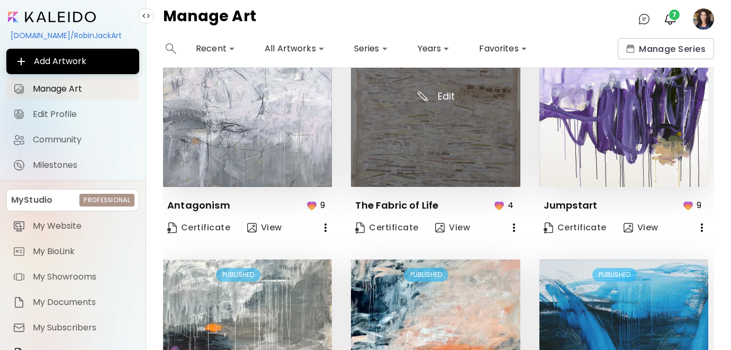
click at [461, 145] on img at bounding box center [435, 102] width 169 height 169
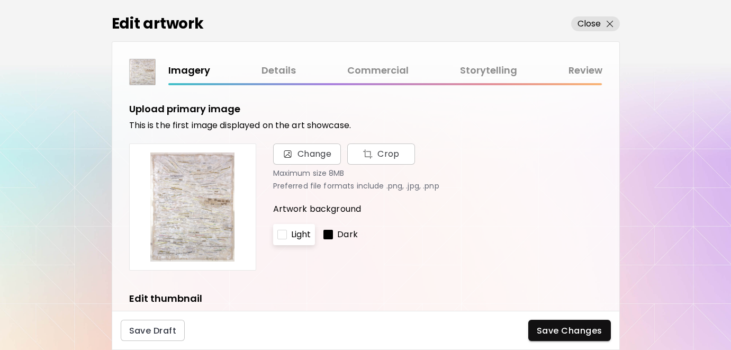
click at [374, 71] on link "Commercial" at bounding box center [377, 70] width 61 height 15
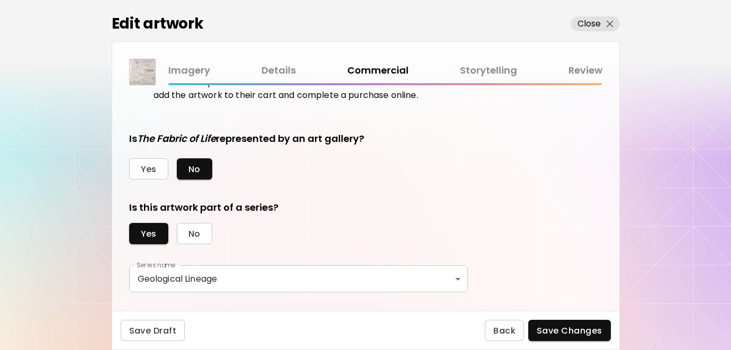
scroll to position [259, 0]
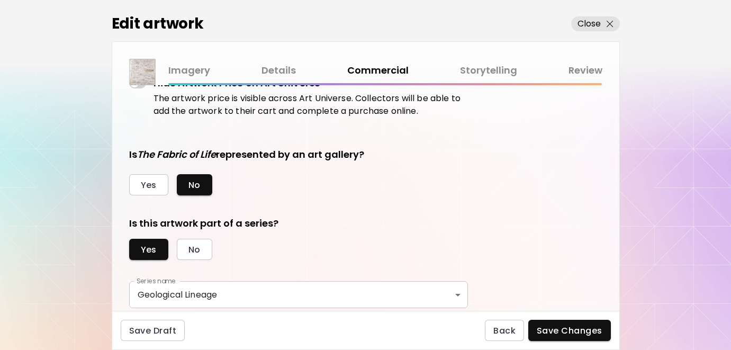
click at [274, 68] on link "Details" at bounding box center [279, 70] width 34 height 15
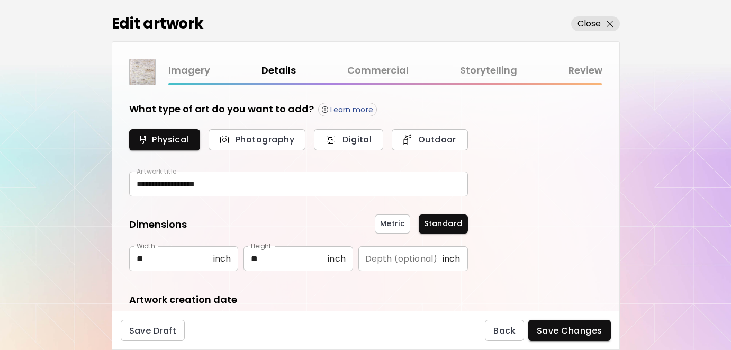
click at [465, 64] on link "Storytelling" at bounding box center [488, 70] width 57 height 15
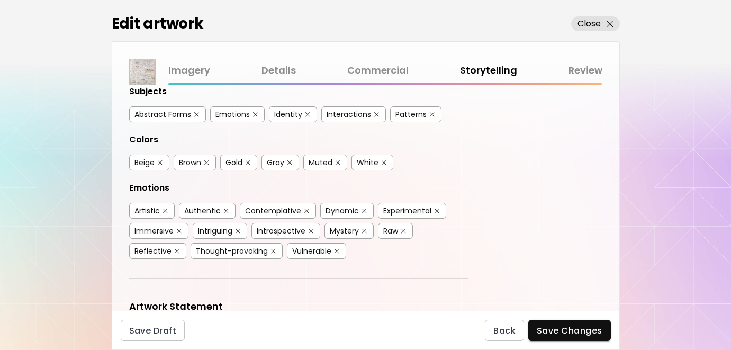
scroll to position [367, 0]
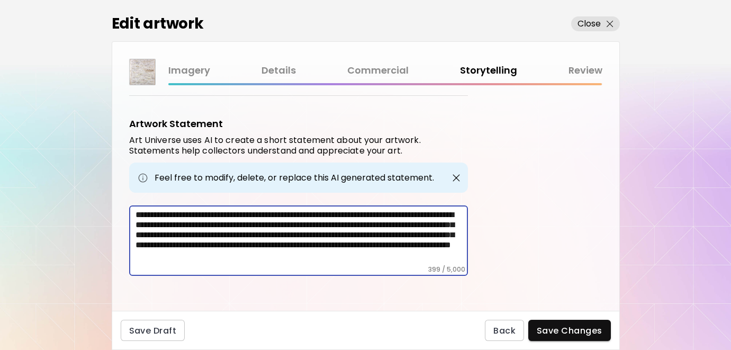
drag, startPoint x: 134, startPoint y: 211, endPoint x: 339, endPoint y: 260, distance: 211.3
click at [339, 260] on div "**********" at bounding box center [298, 240] width 339 height 70
drag, startPoint x: 337, startPoint y: 257, endPoint x: 123, endPoint y: 173, distance: 229.2
click at [123, 174] on div "Artwork Tags Art Universe uses artificial intelligence (AI) to generate a list …" at bounding box center [365, 198] width 507 height 226
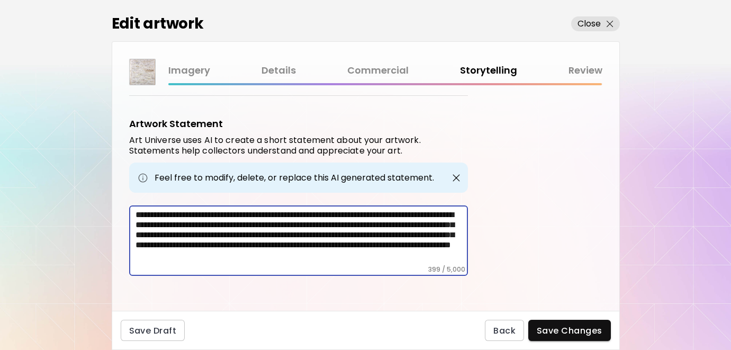
click at [331, 252] on textarea "**********" at bounding box center [302, 238] width 333 height 56
drag, startPoint x: 397, startPoint y: 253, endPoint x: 120, endPoint y: 168, distance: 289.1
click at [120, 168] on div "Artwork Tags Art Universe uses artificial intelligence (AI) to generate a list …" at bounding box center [365, 198] width 507 height 226
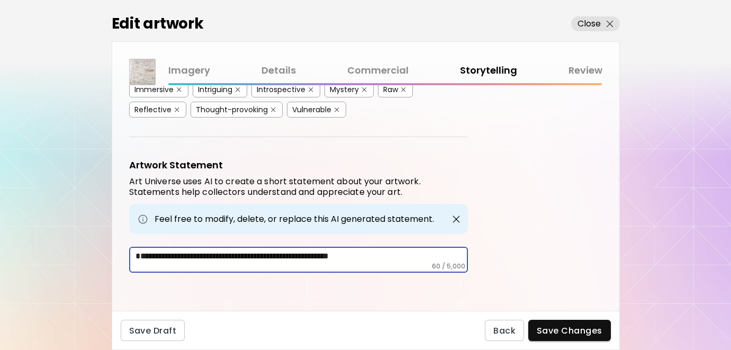
scroll to position [323, 0]
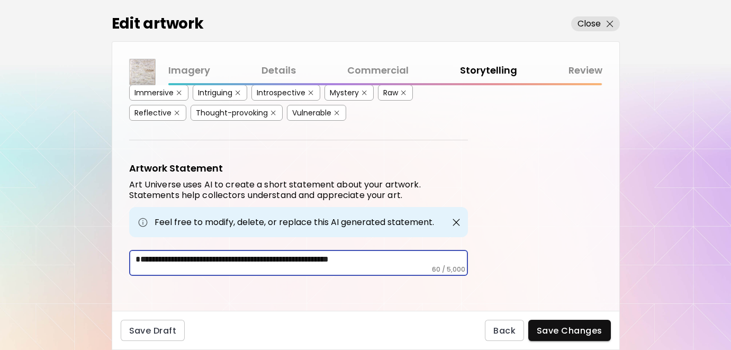
paste textarea "**********"
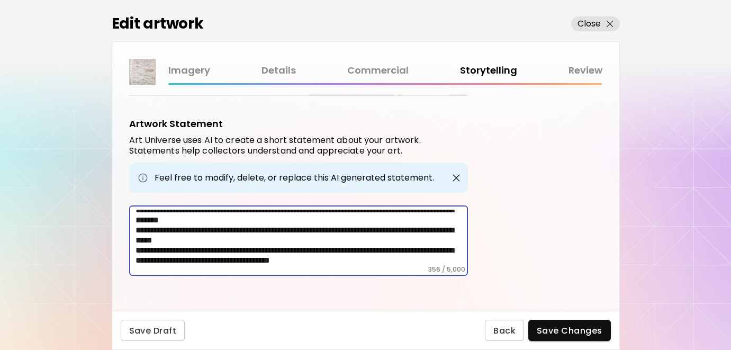
scroll to position [0, 0]
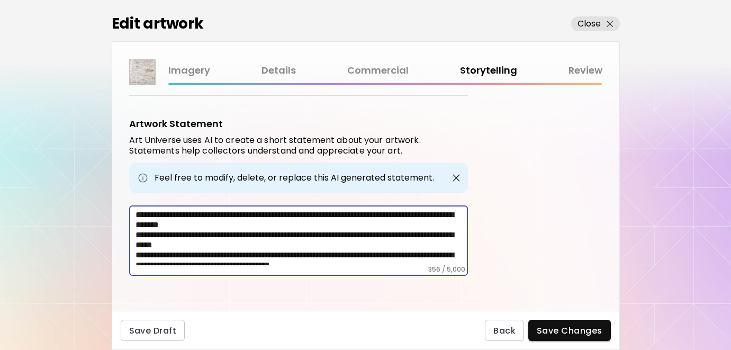
click at [136, 232] on textarea "**********" at bounding box center [302, 238] width 333 height 56
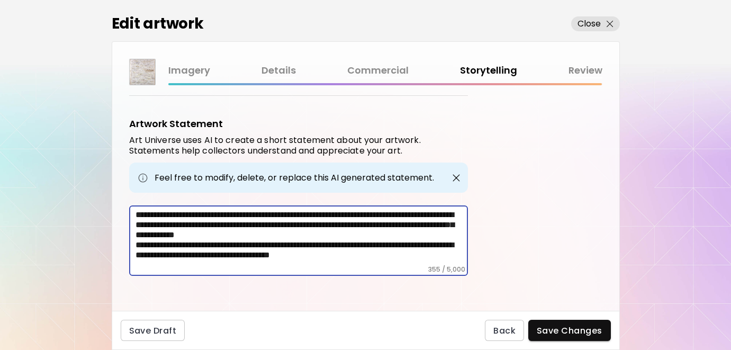
scroll to position [363, 0]
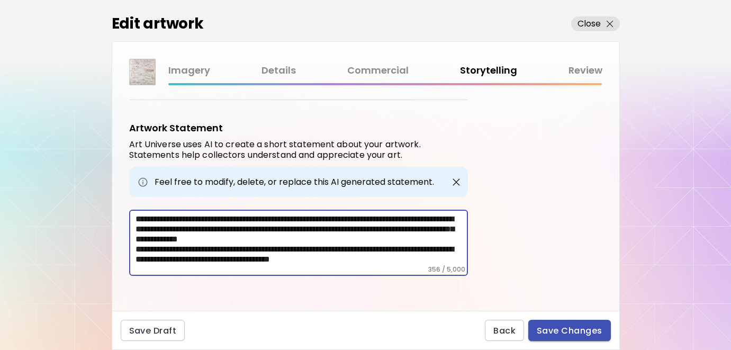
type textarea "**********"
click at [563, 322] on button "Save Changes" at bounding box center [569, 330] width 83 height 21
